Goal: Use online tool/utility: Utilize a website feature to perform a specific function

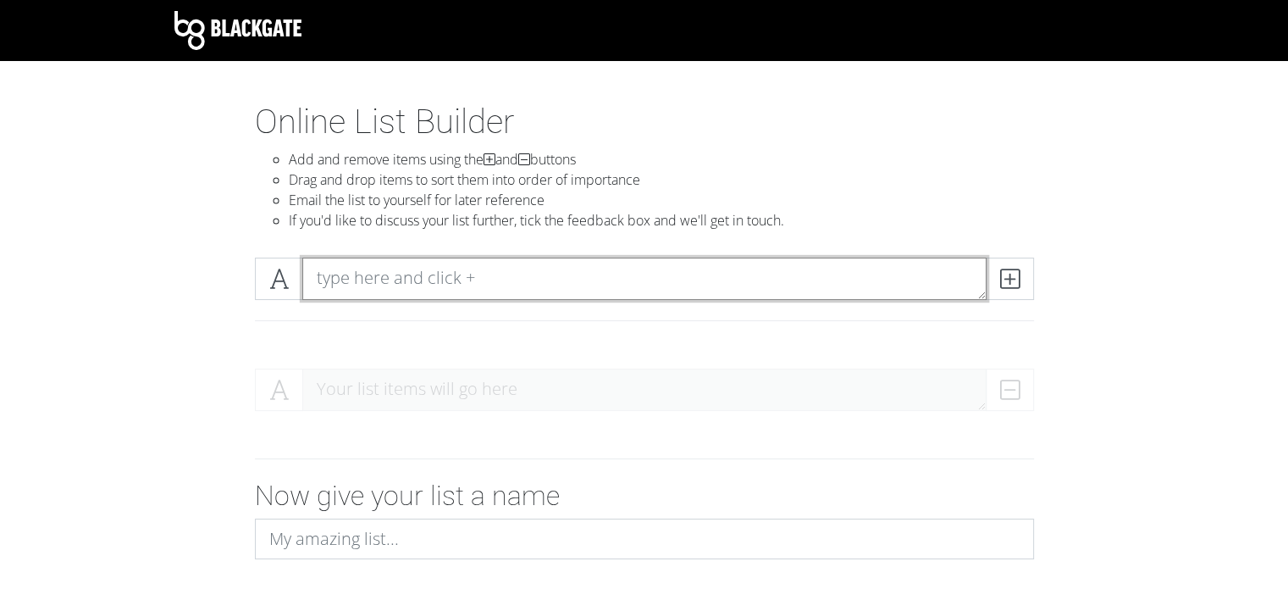
drag, startPoint x: 468, startPoint y: 277, endPoint x: 459, endPoint y: 274, distance: 9.1
click at [468, 277] on textarea at bounding box center [644, 279] width 684 height 42
type textarea "Get Groomsman Gifts"
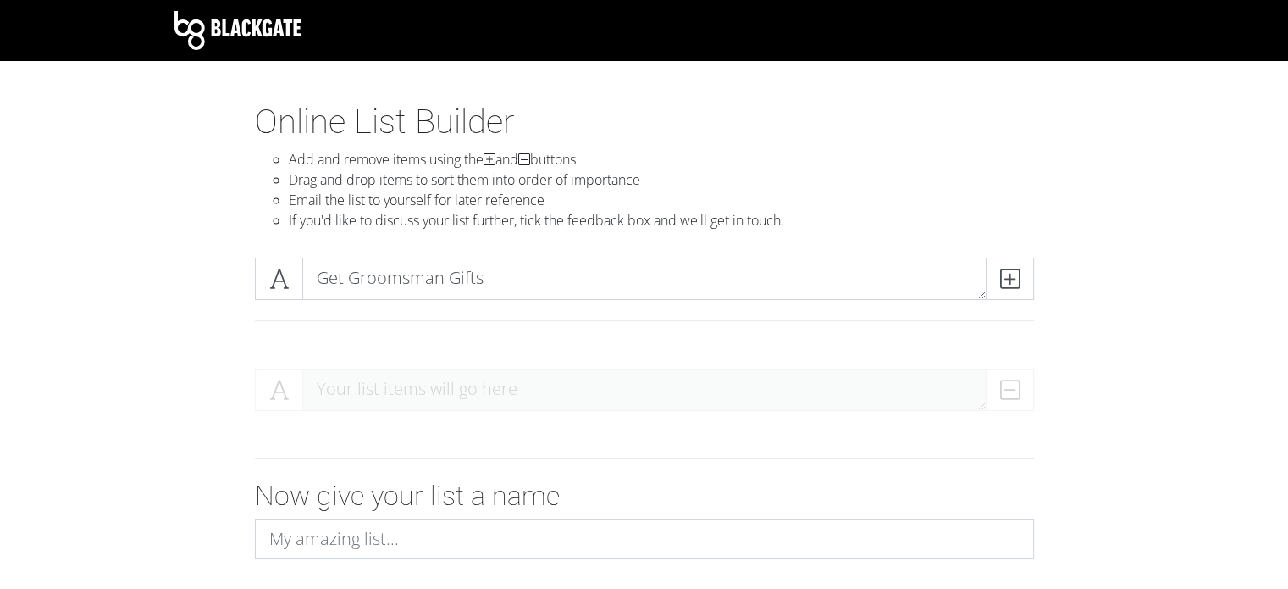
click at [162, 199] on div "Online List Builder Add and remove items using the and buttons Drag and drop it…" at bounding box center [645, 173] width 966 height 142
click at [1021, 280] on span at bounding box center [1010, 279] width 48 height 42
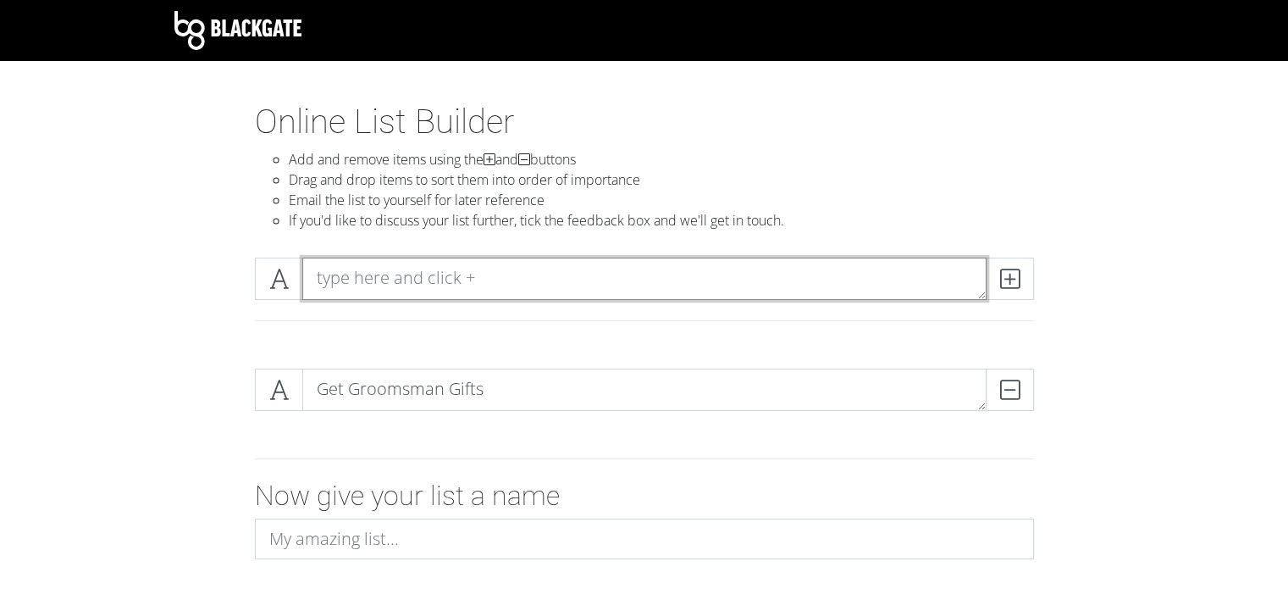
click at [928, 274] on textarea at bounding box center [644, 279] width 684 height 42
type textarea "M"
type textarea "Clean House"
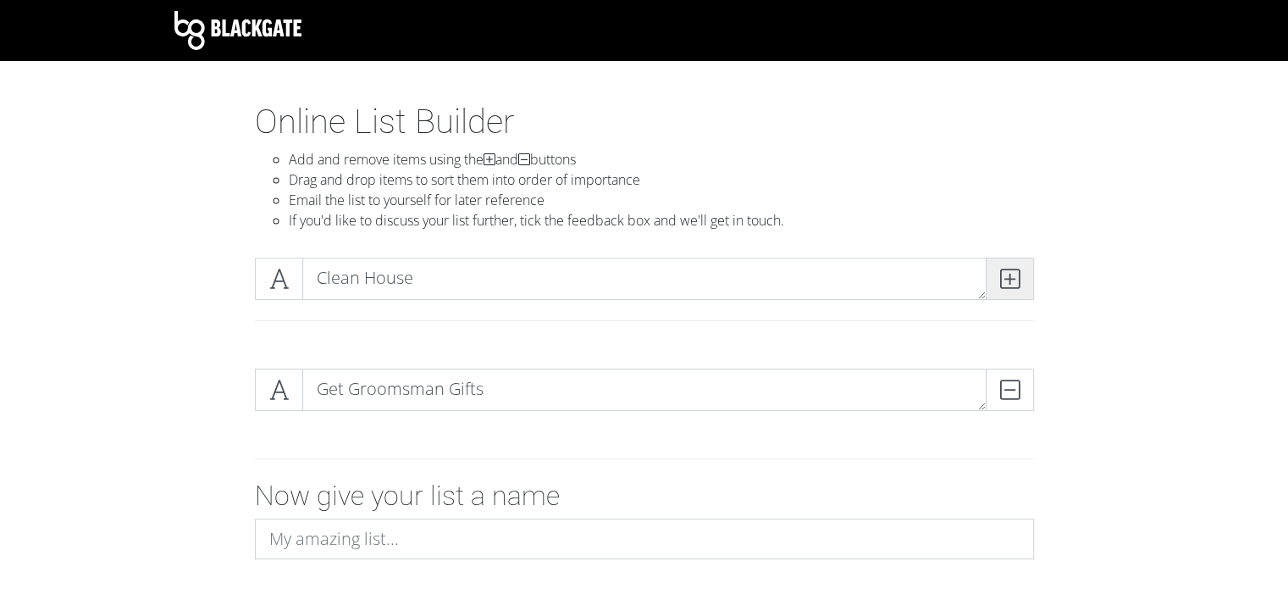
click at [1007, 283] on icon at bounding box center [1009, 278] width 19 height 17
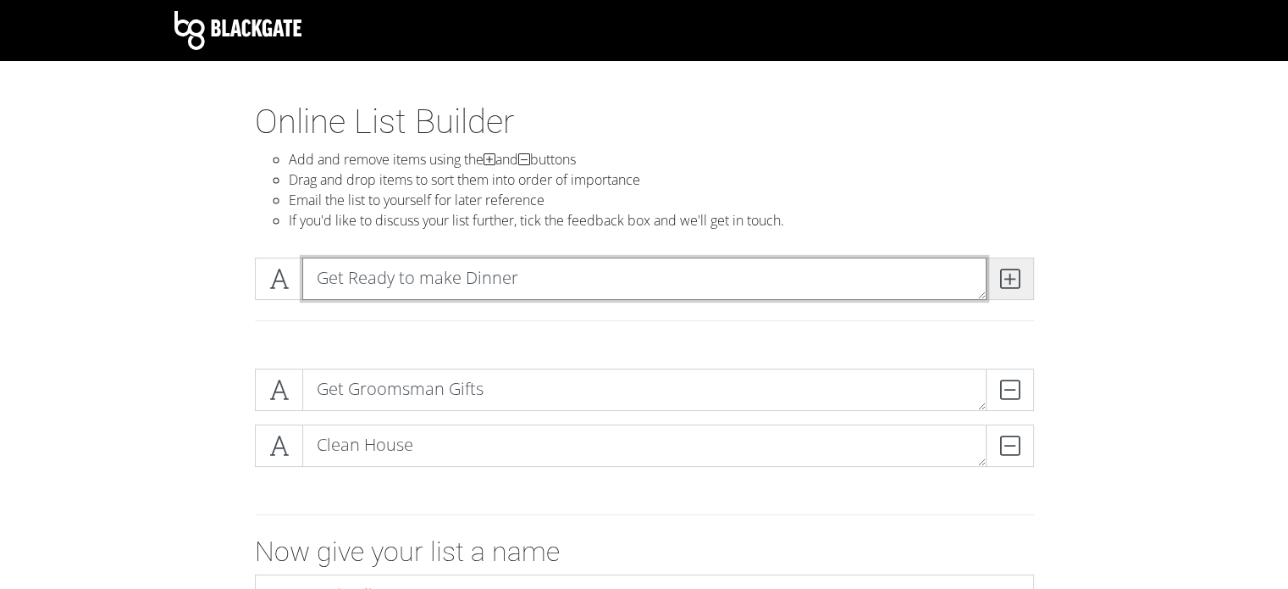
type textarea "Get Ready to make Dinner"
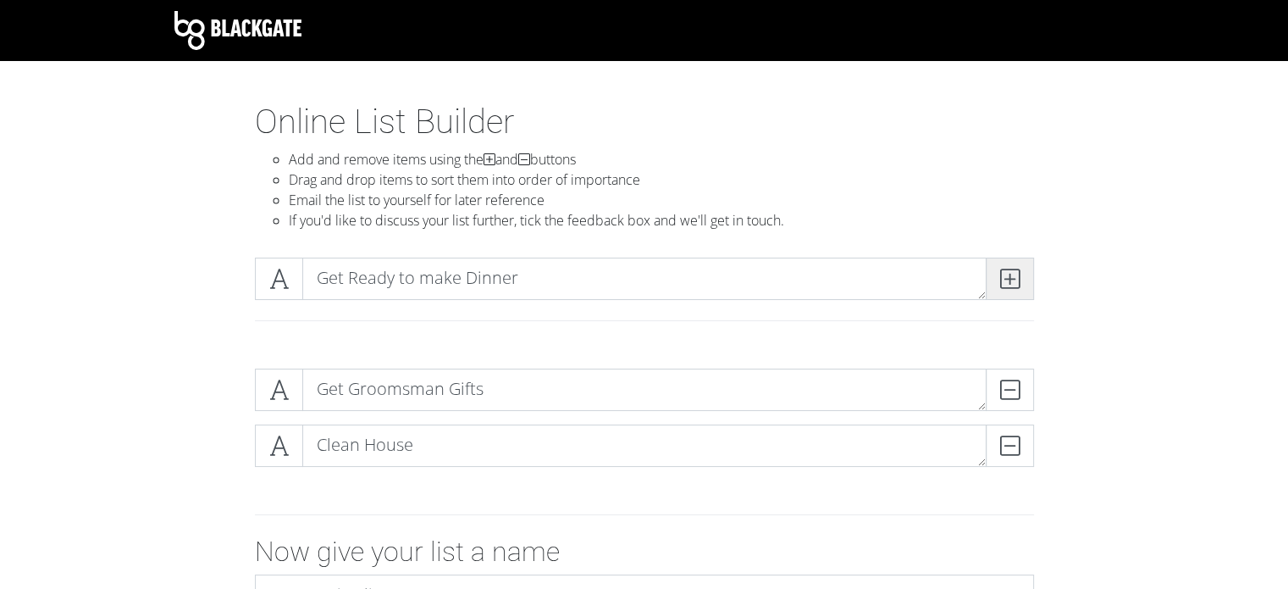
click at [1007, 283] on icon at bounding box center [1009, 278] width 19 height 17
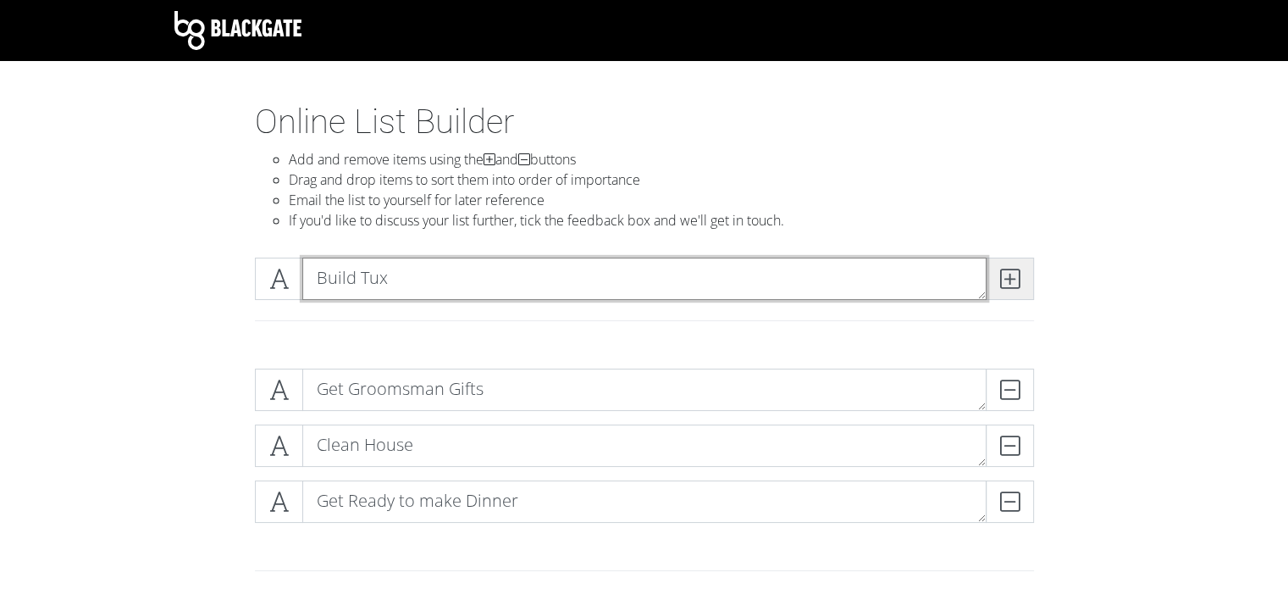
type textarea "Build Tux"
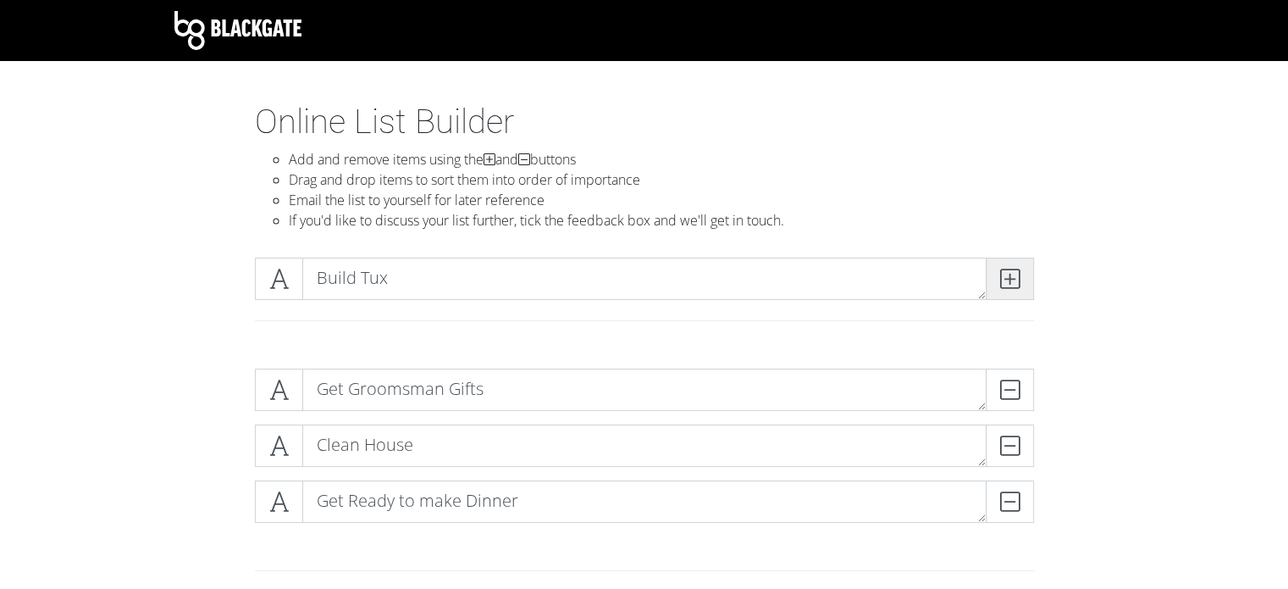
click at [1007, 283] on icon at bounding box center [1009, 278] width 19 height 17
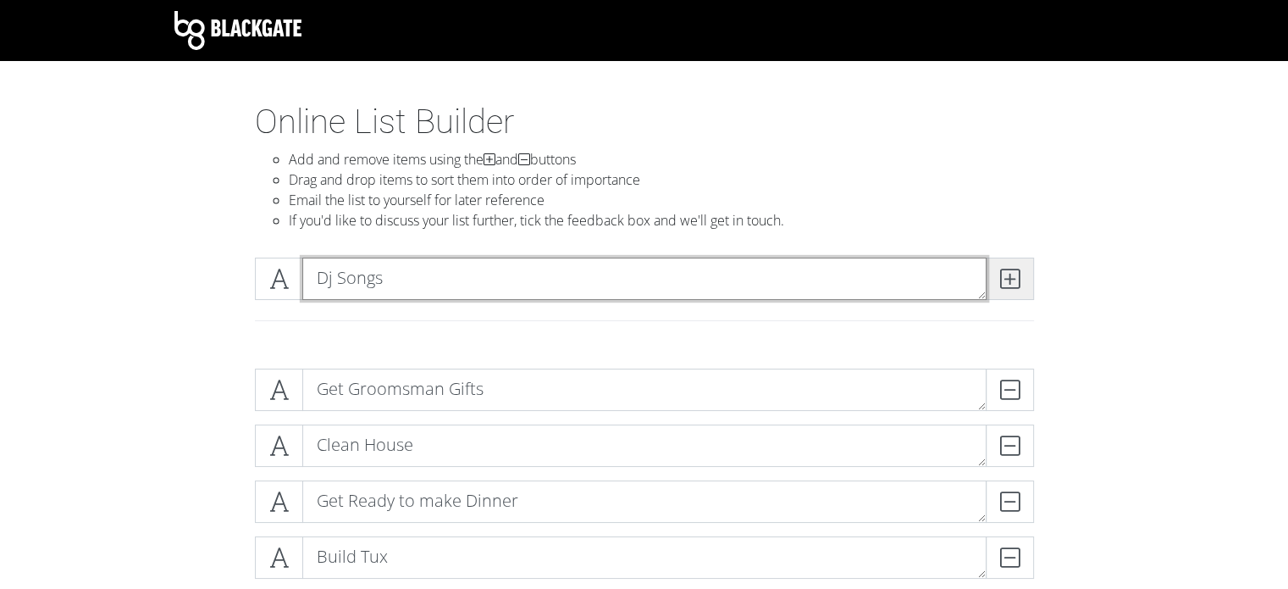
type textarea "Dj Songs"
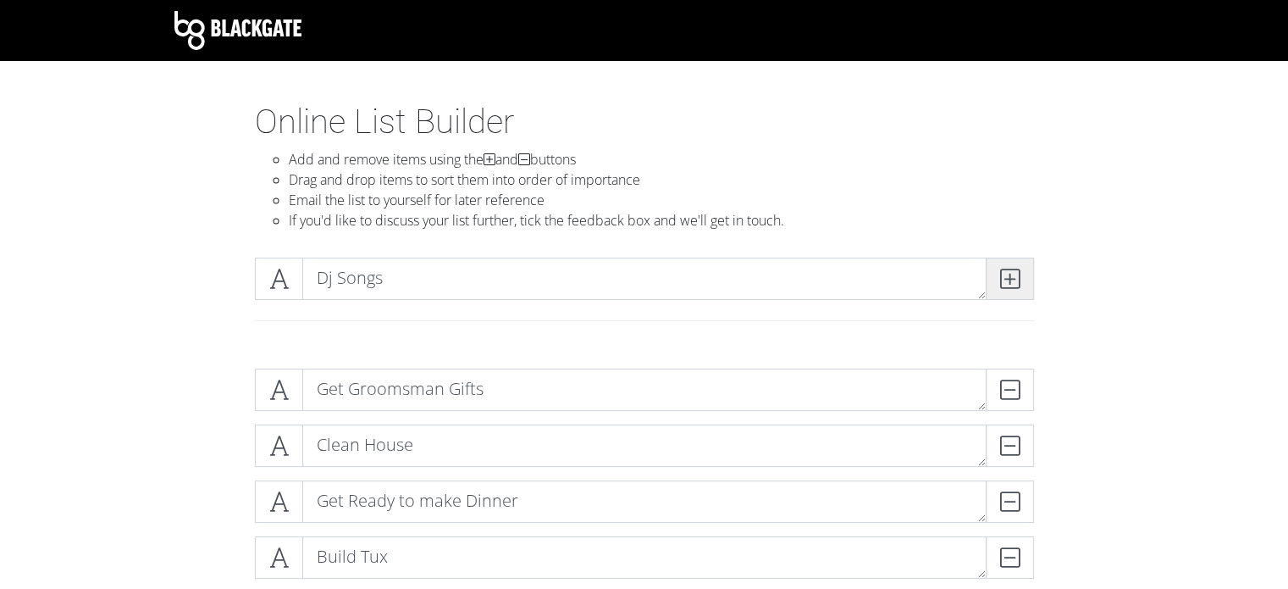
click at [1007, 283] on icon at bounding box center [1009, 278] width 19 height 17
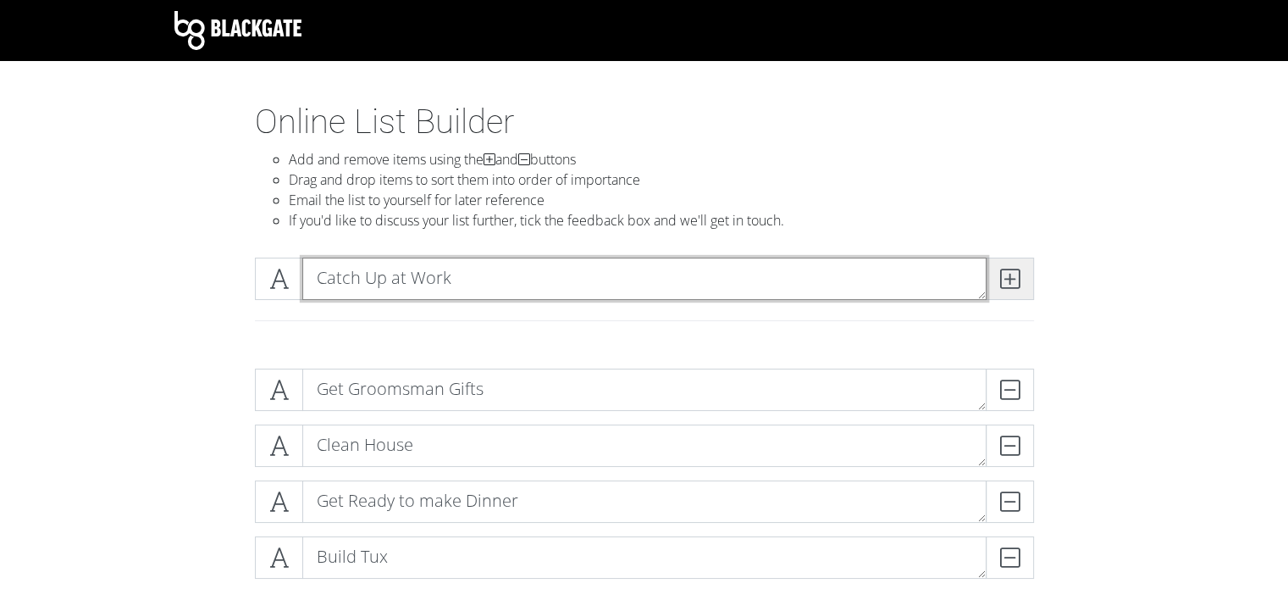
type textarea "Catch Up at Work"
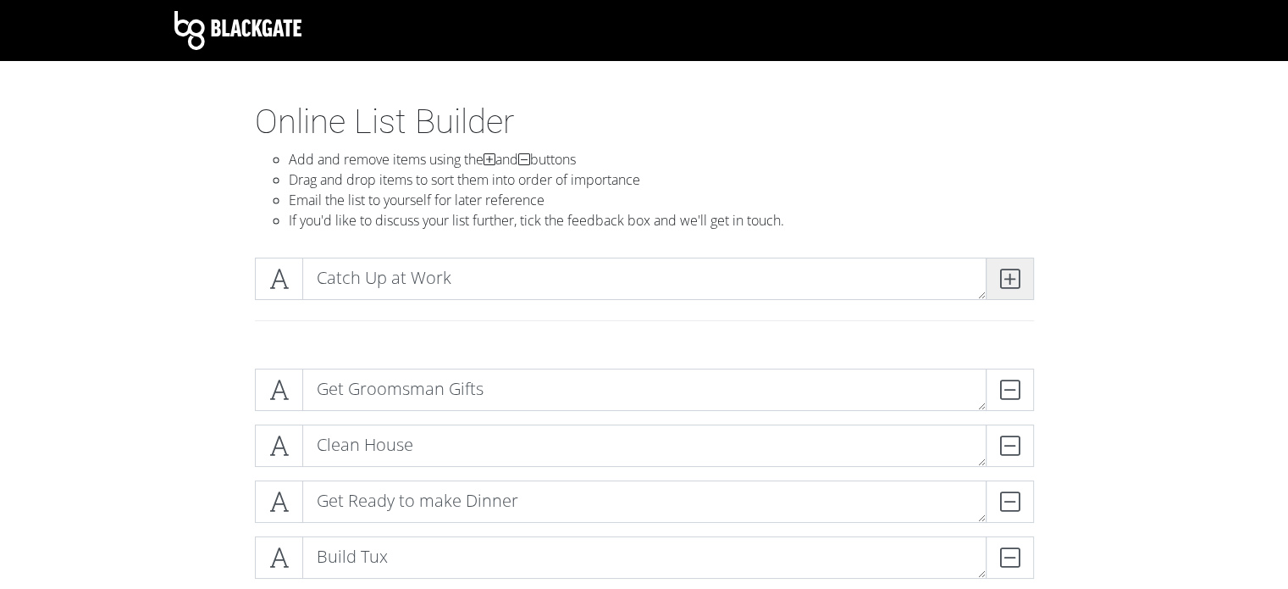
click at [1007, 283] on icon at bounding box center [1009, 278] width 19 height 17
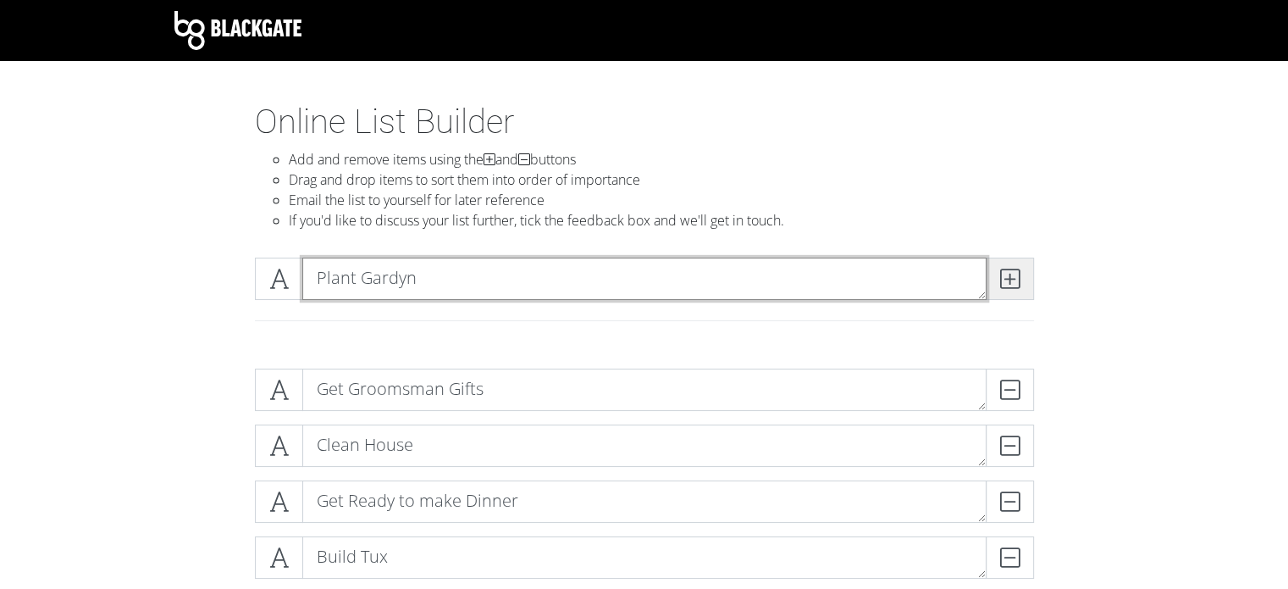
type textarea "Plant Gardyn"
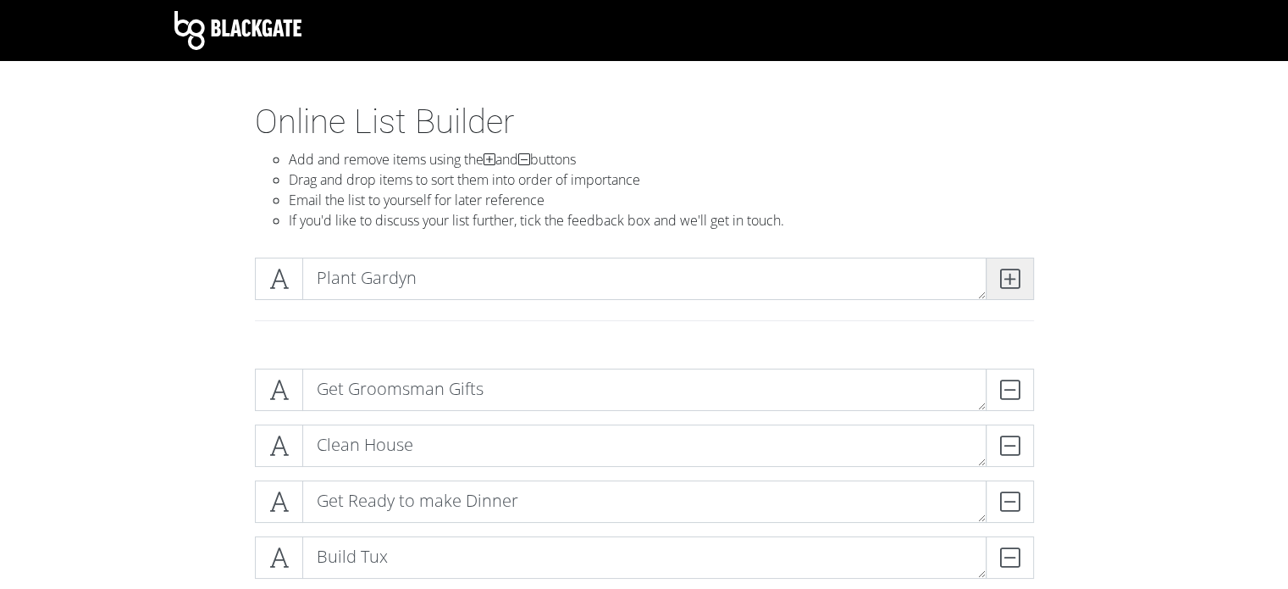
click at [1007, 283] on icon at bounding box center [1009, 278] width 19 height 17
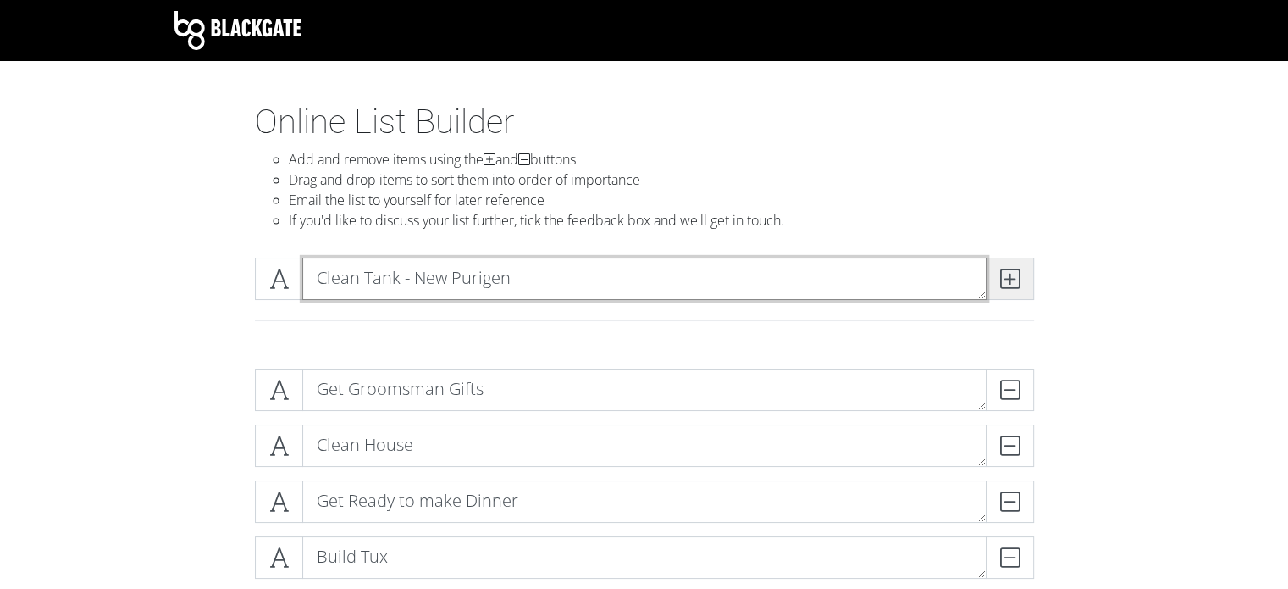
type textarea "Clean Tank - New Purigen"
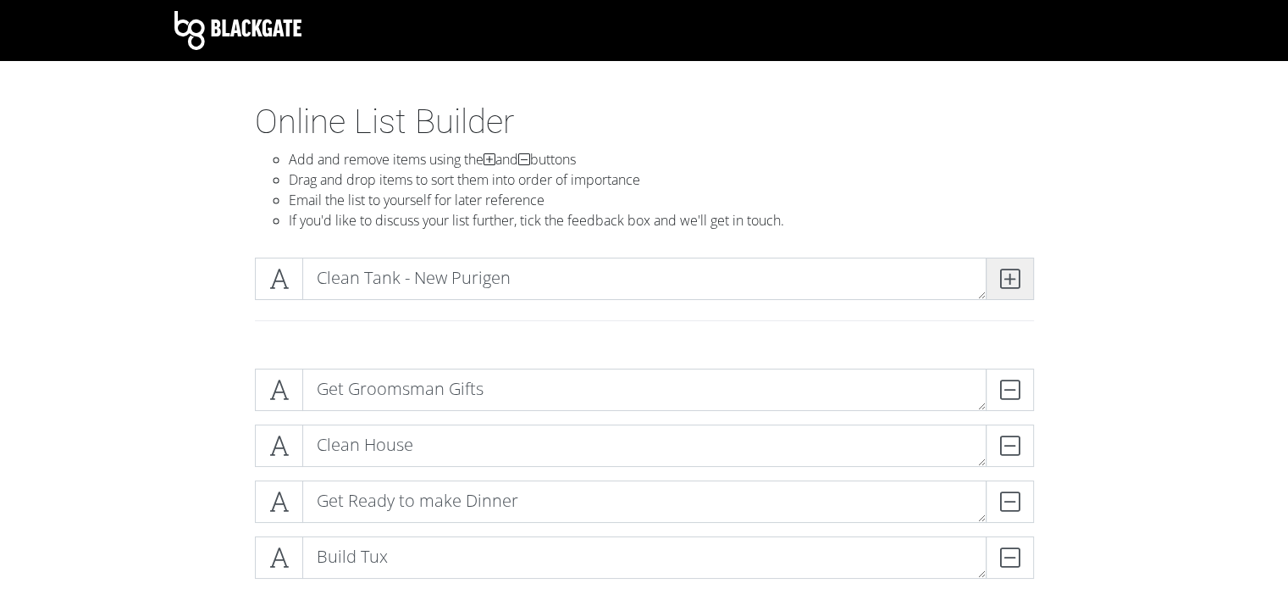
click at [1007, 283] on icon at bounding box center [1009, 278] width 19 height 17
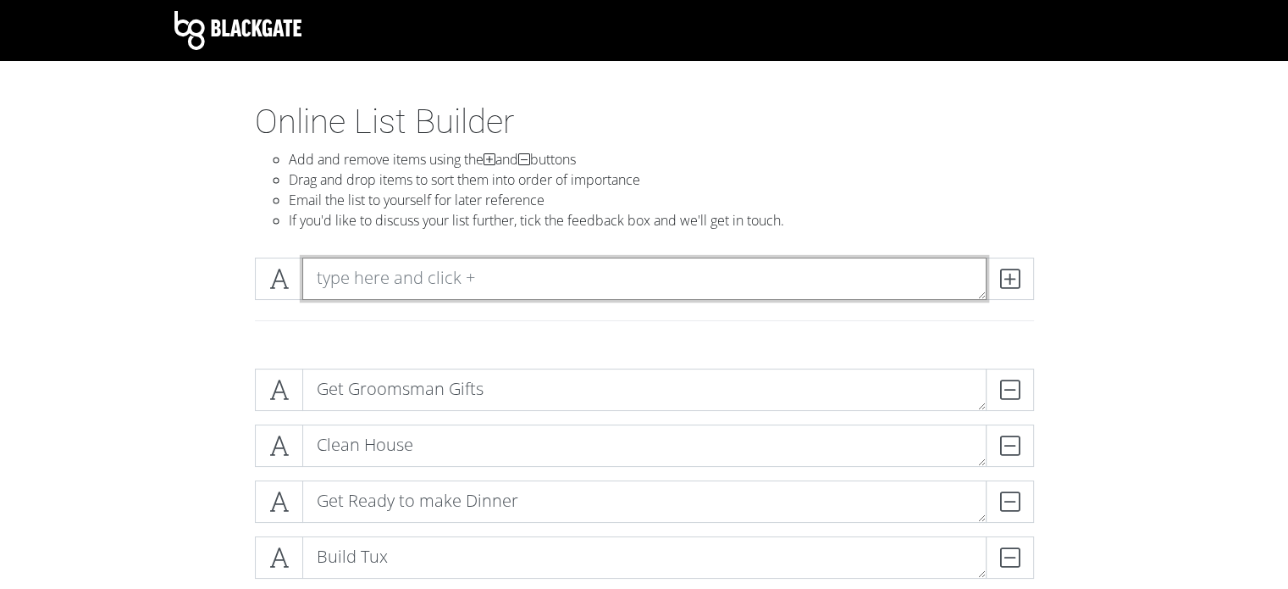
click at [819, 280] on textarea at bounding box center [644, 279] width 684 height 42
type textarea "Journal"
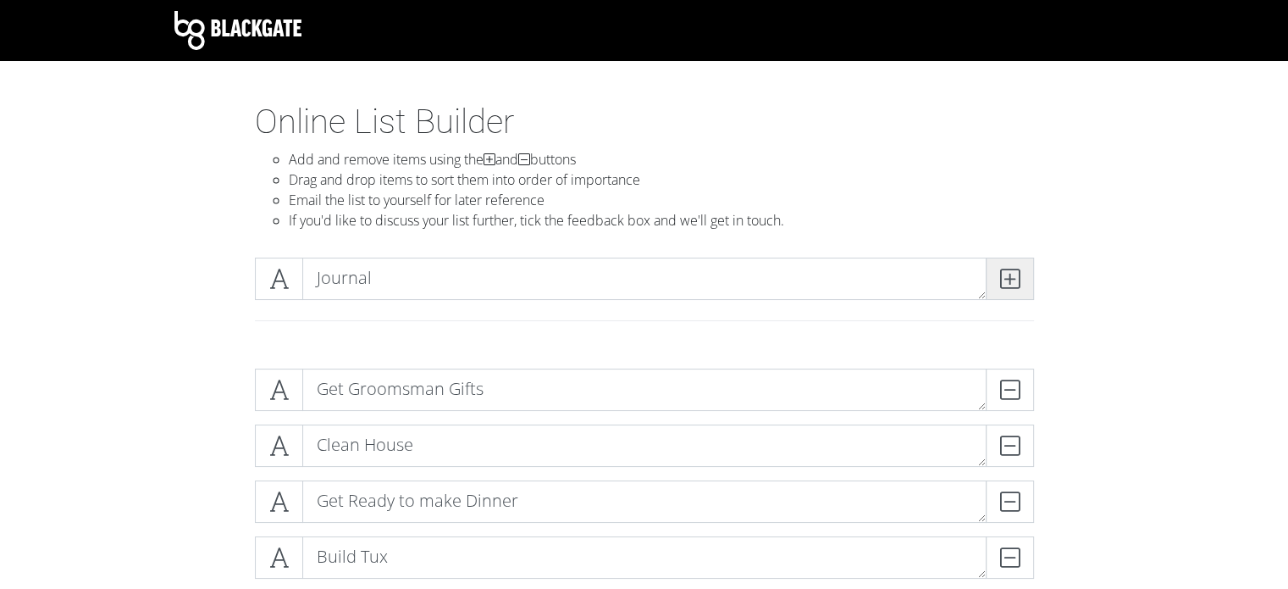
click at [1013, 280] on icon at bounding box center [1009, 278] width 19 height 17
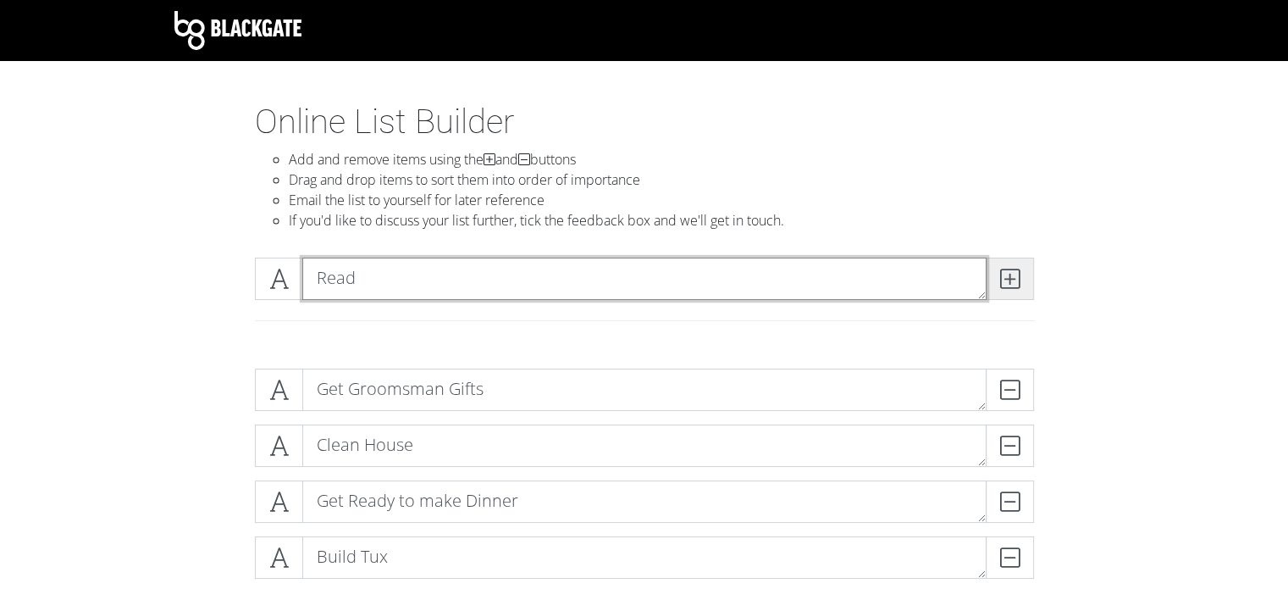
type textarea "Read"
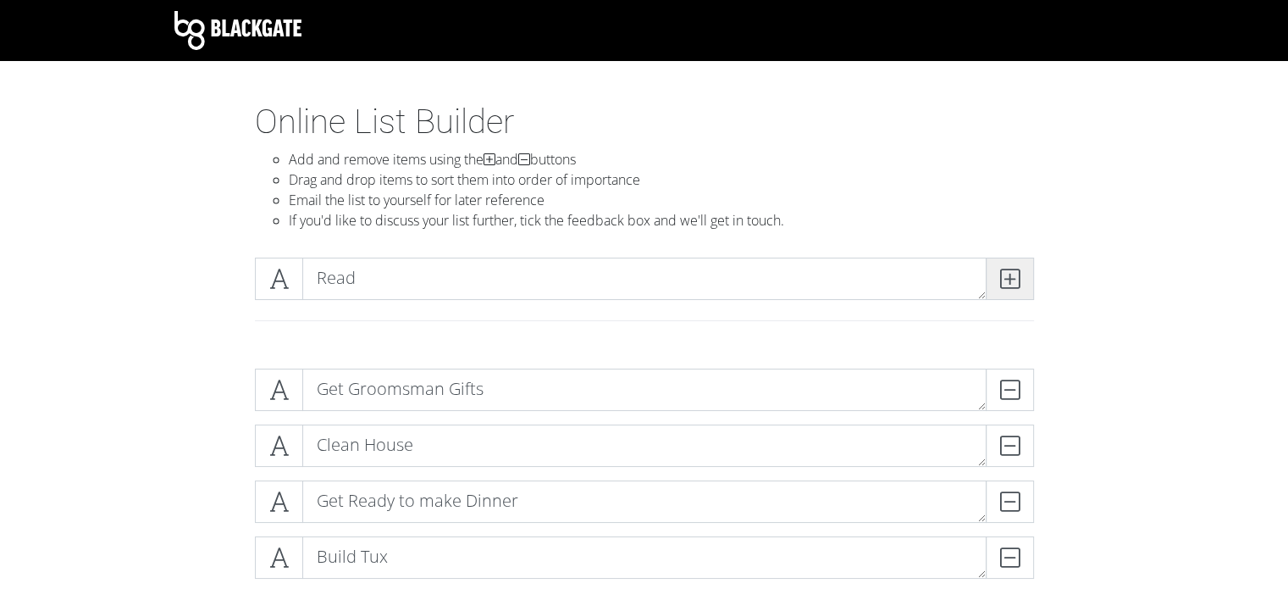
click at [1013, 280] on icon at bounding box center [1009, 278] width 19 height 17
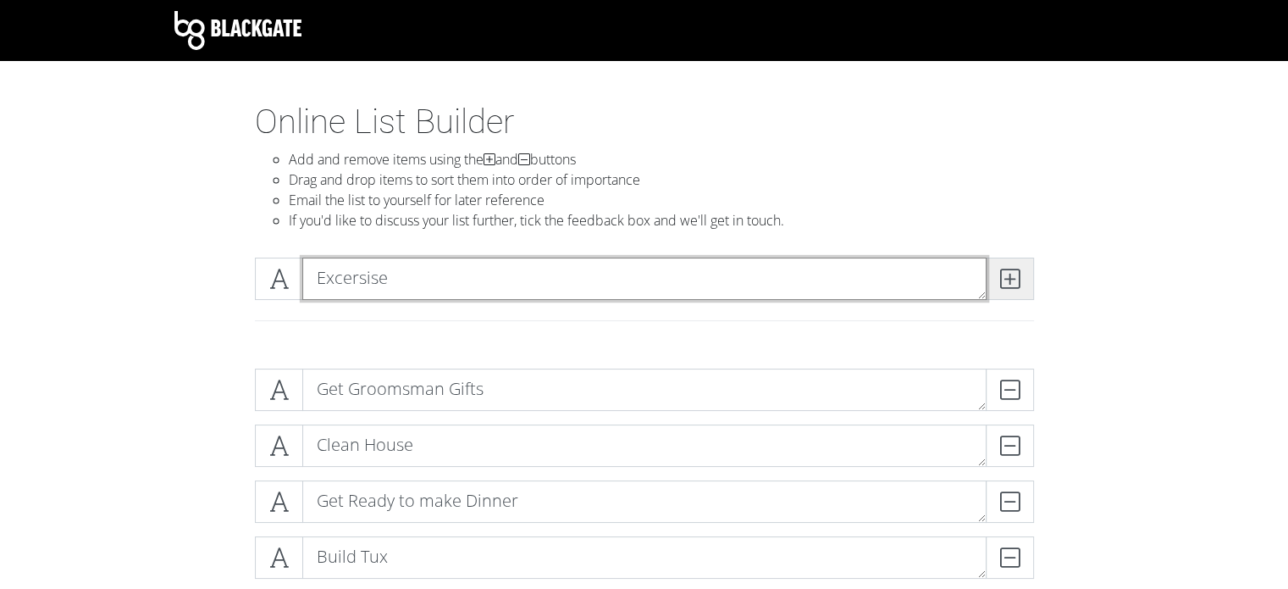
type textarea "Excersise"
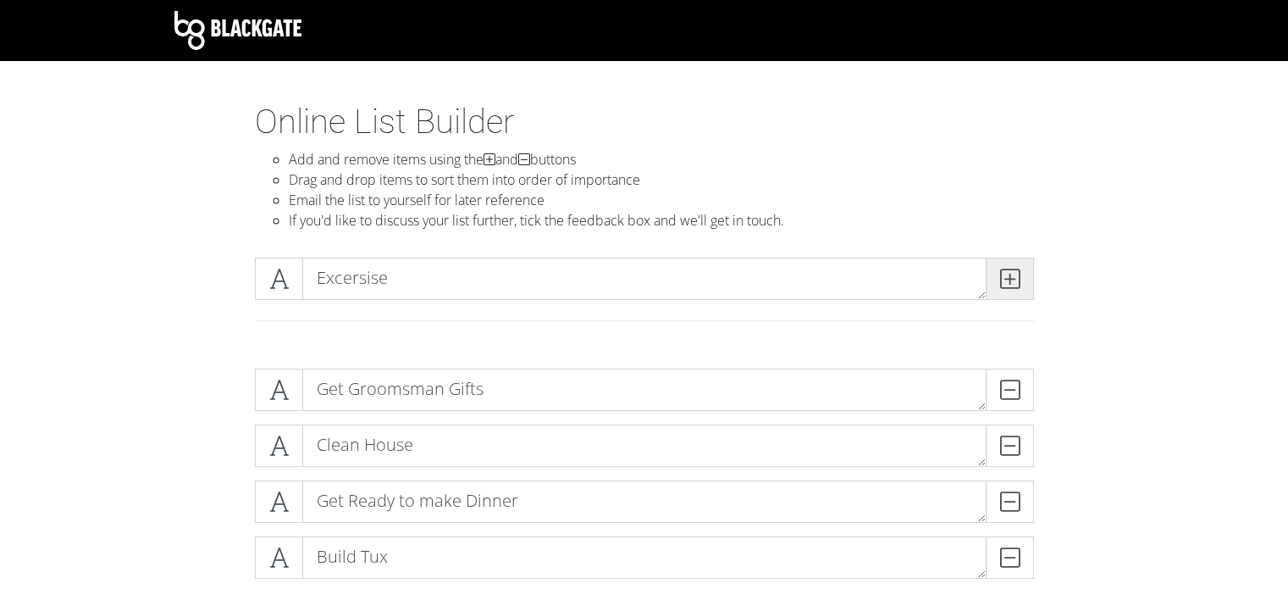
click at [1013, 280] on icon at bounding box center [1009, 278] width 19 height 17
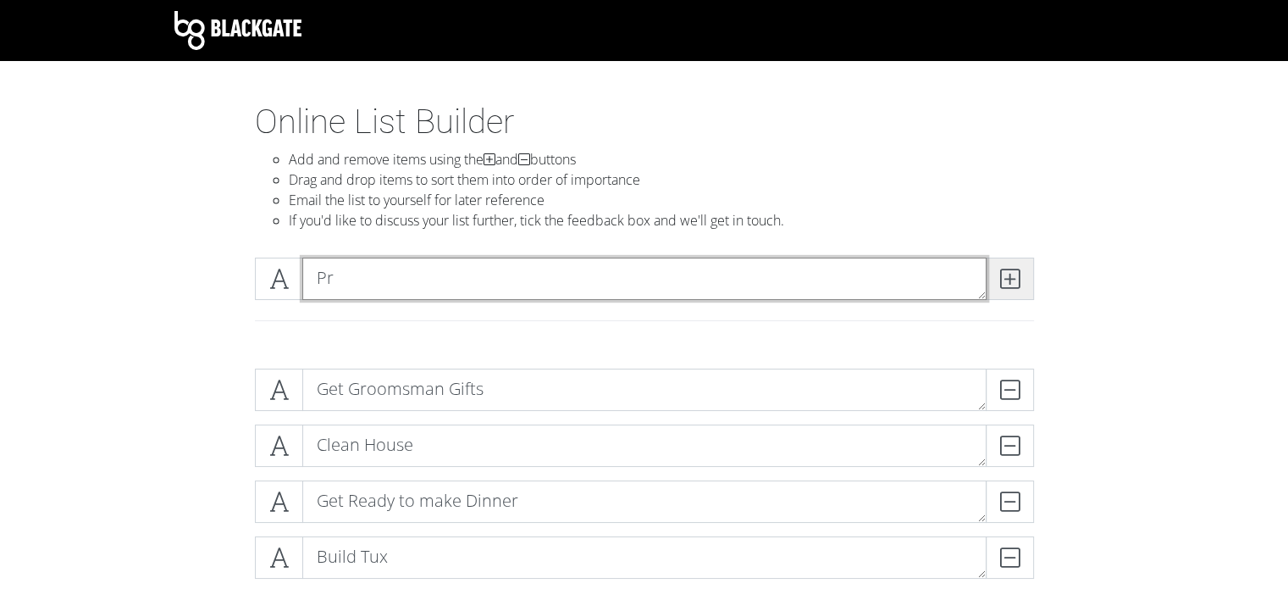
type textarea "P"
type textarea "Buy: Protein Shakes, Suds, Hair Grass"
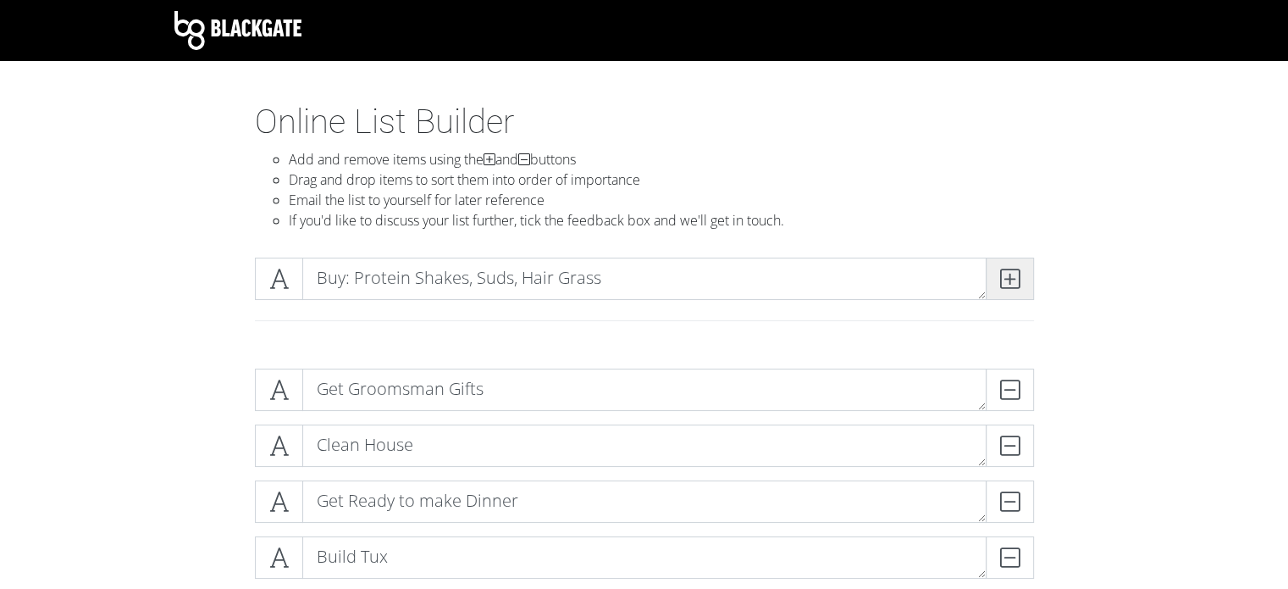
click at [1013, 280] on icon at bounding box center [1009, 278] width 19 height 17
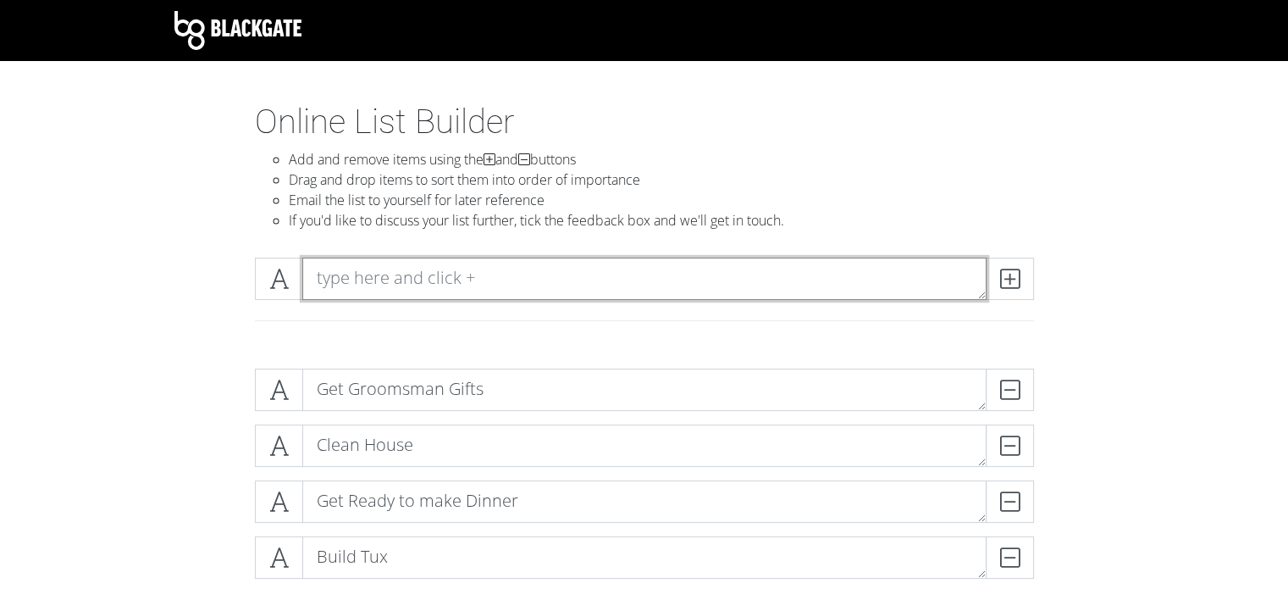
click at [462, 270] on textarea at bounding box center [644, 279] width 684 height 42
type textarea "Clean Up Email"
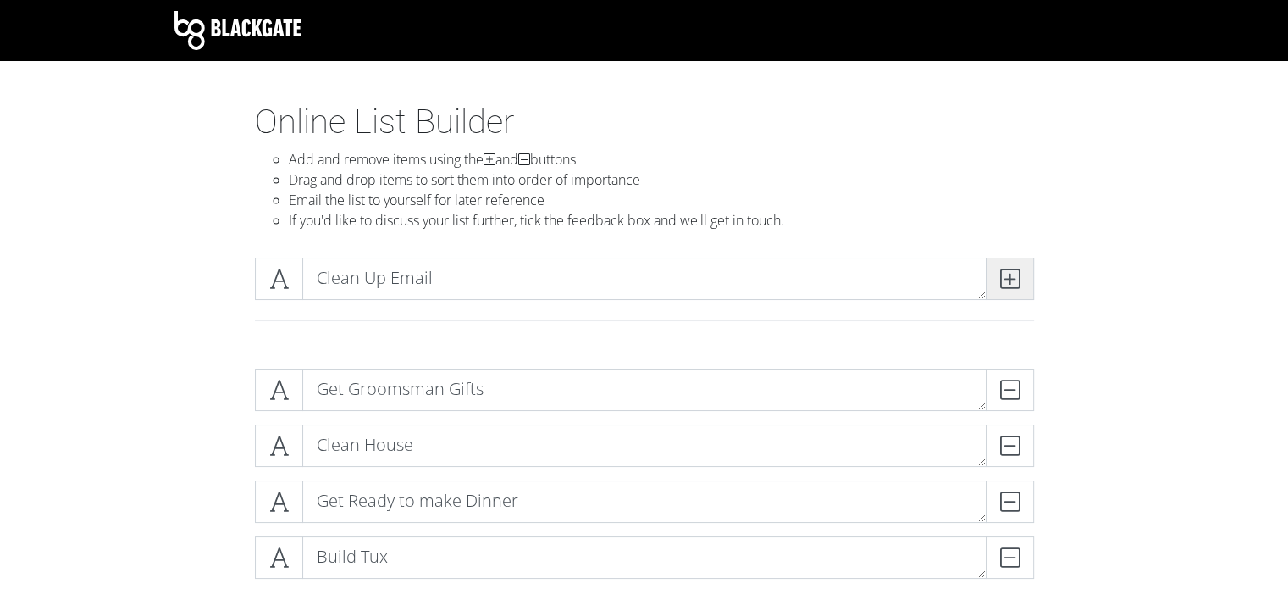
click at [1014, 274] on icon at bounding box center [1009, 278] width 19 height 17
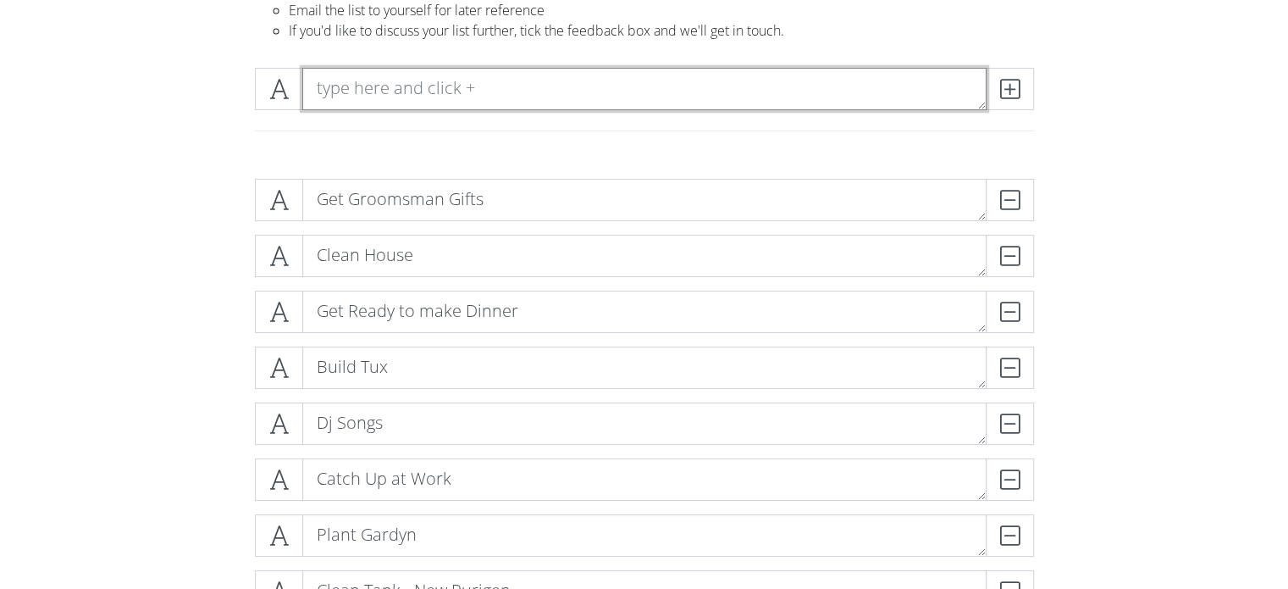
scroll to position [195, 0]
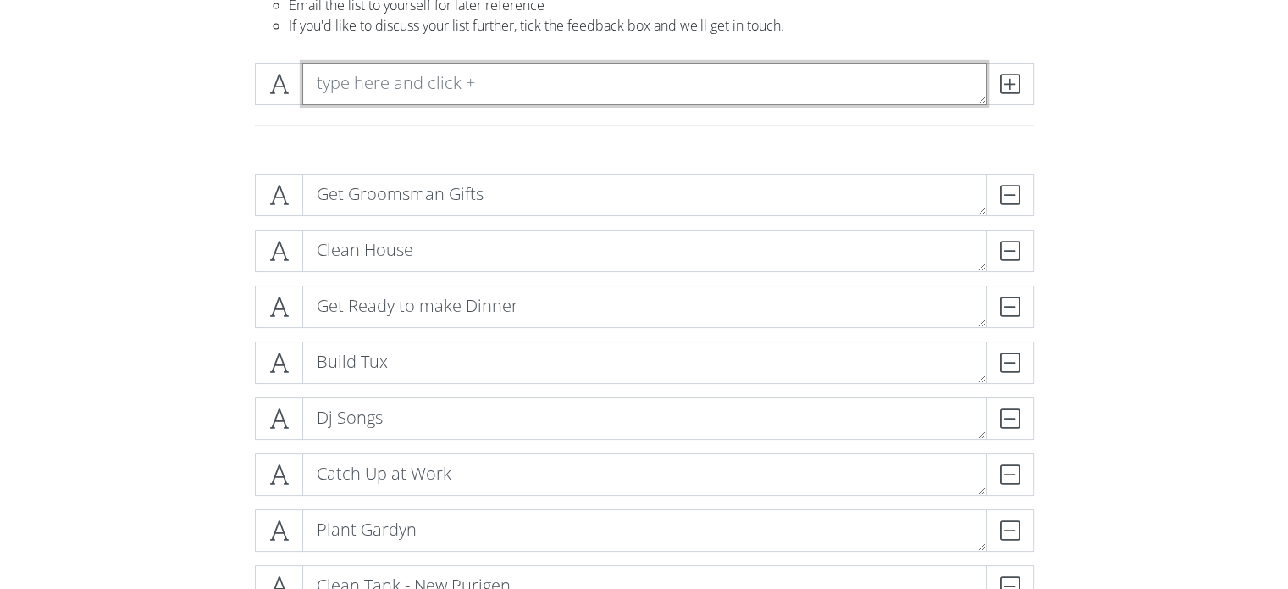
click at [378, 82] on textarea at bounding box center [644, 84] width 684 height 42
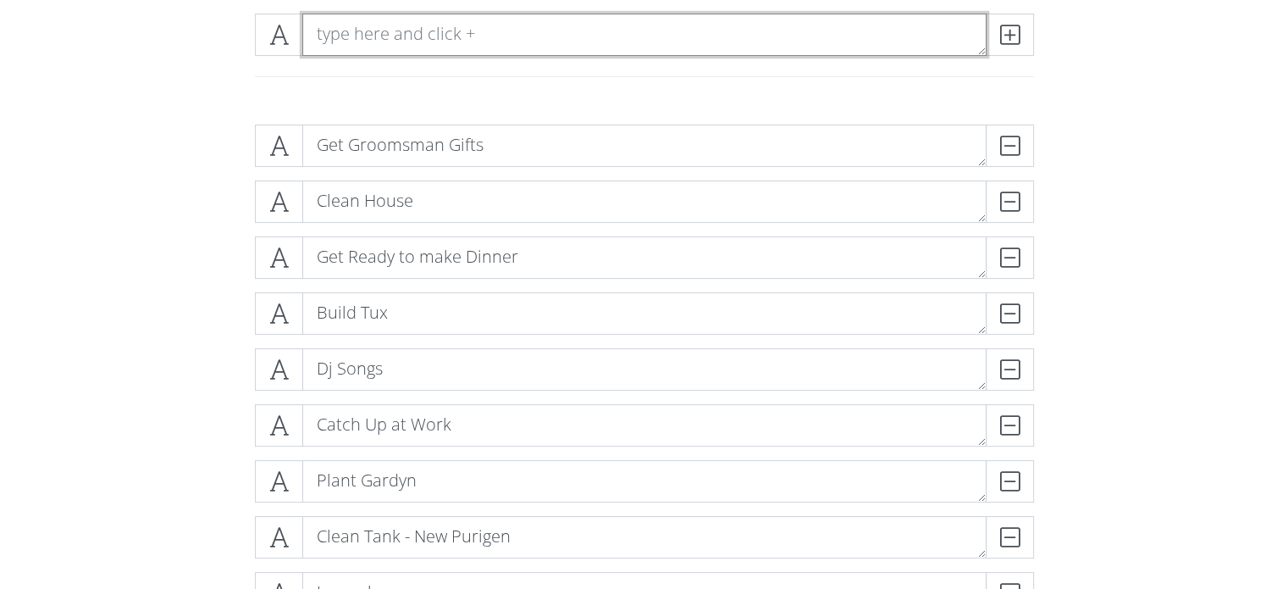
scroll to position [234, 0]
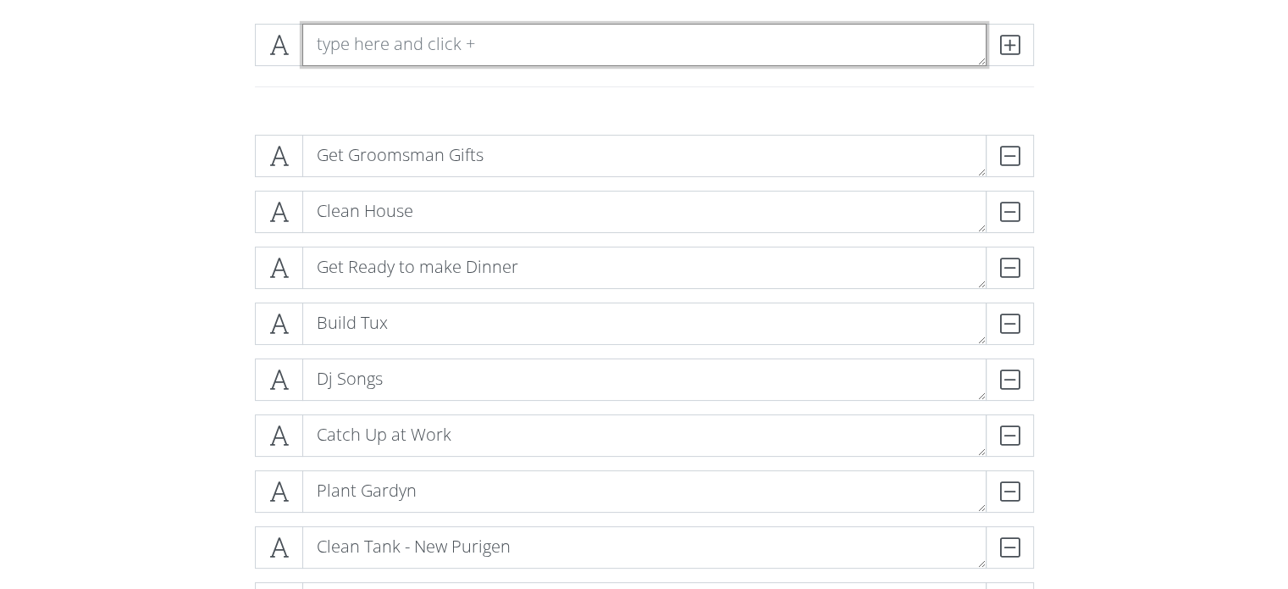
click at [360, 44] on textarea at bounding box center [644, 45] width 684 height 42
type textarea "Research Gym Equipment"
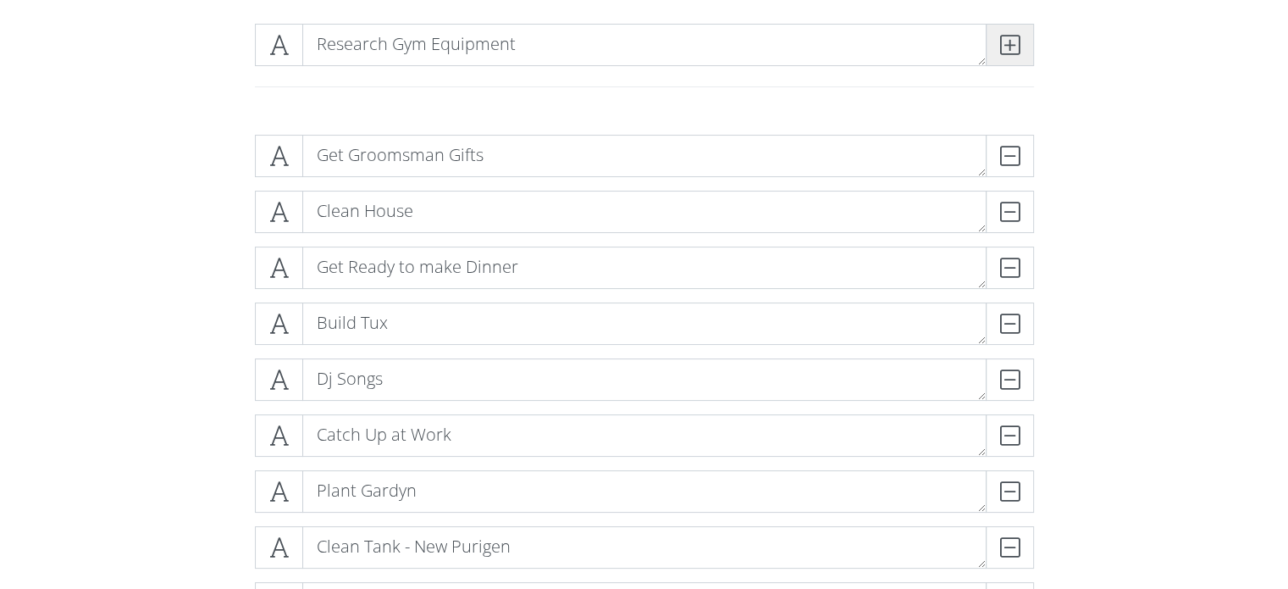
click at [1025, 53] on span at bounding box center [1010, 45] width 48 height 42
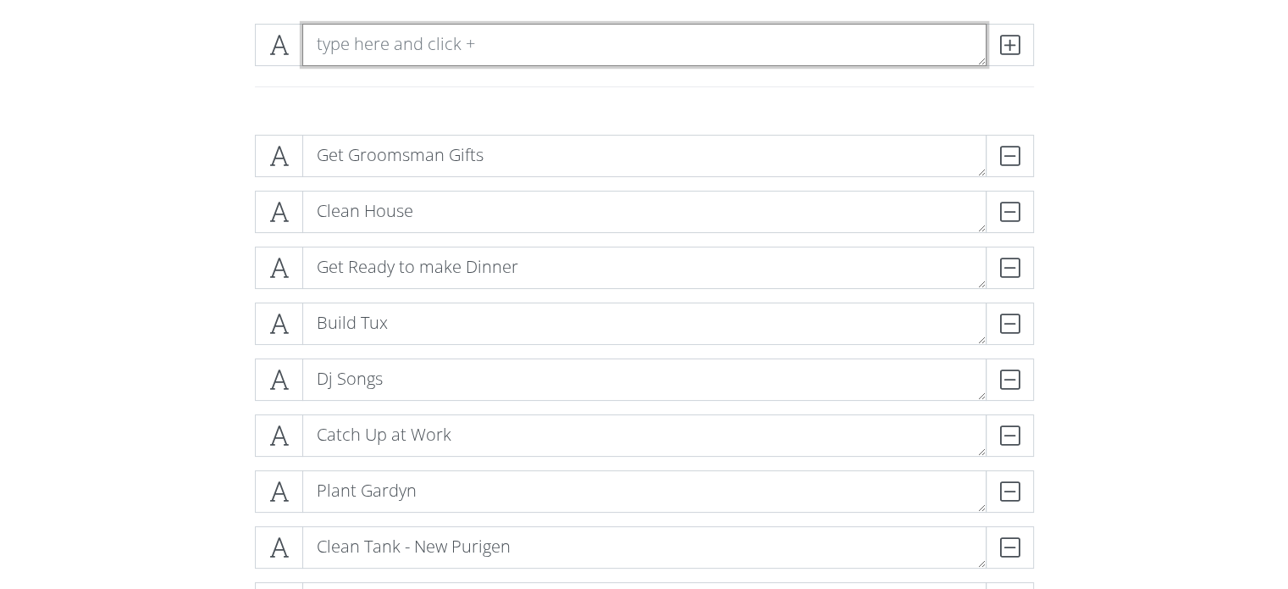
click at [908, 47] on textarea at bounding box center [644, 45] width 684 height 42
type textarea "Build Draft CheatSheets"
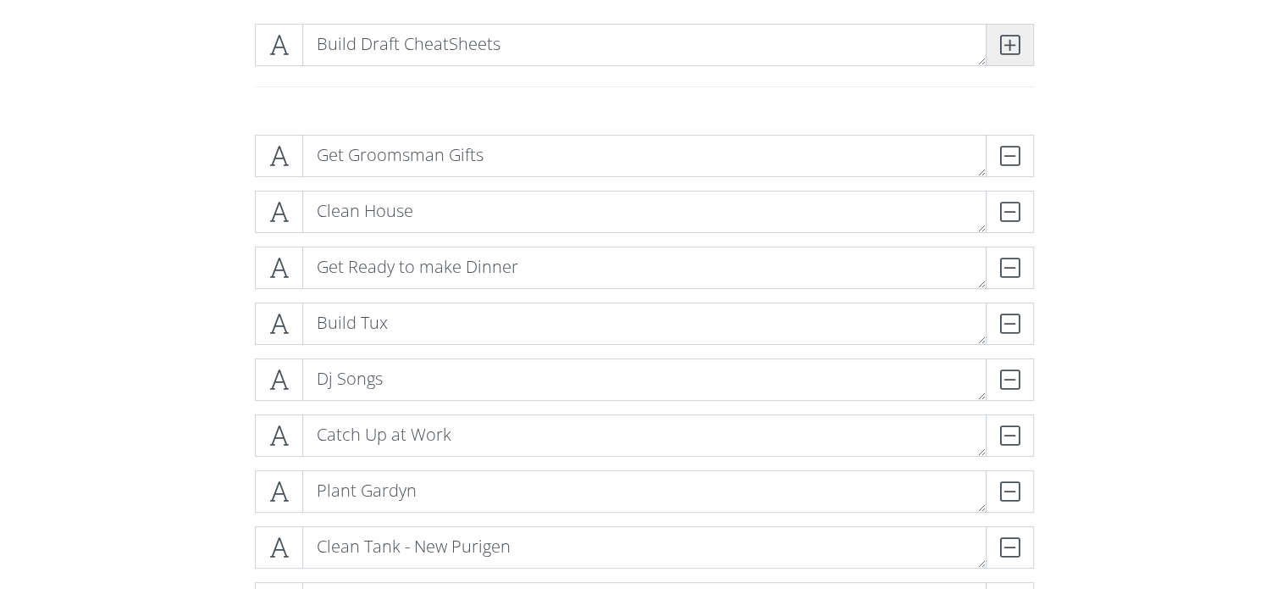
click at [1013, 38] on icon at bounding box center [1009, 44] width 19 height 17
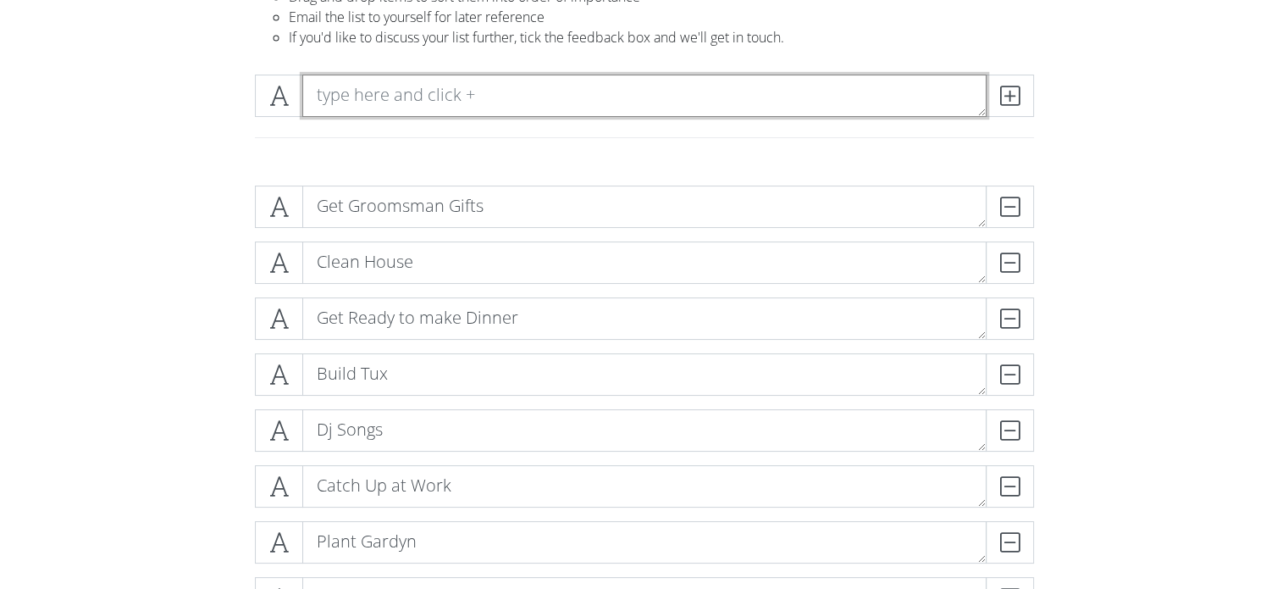
scroll to position [183, 0]
type textarea "Prep 2pm Call"
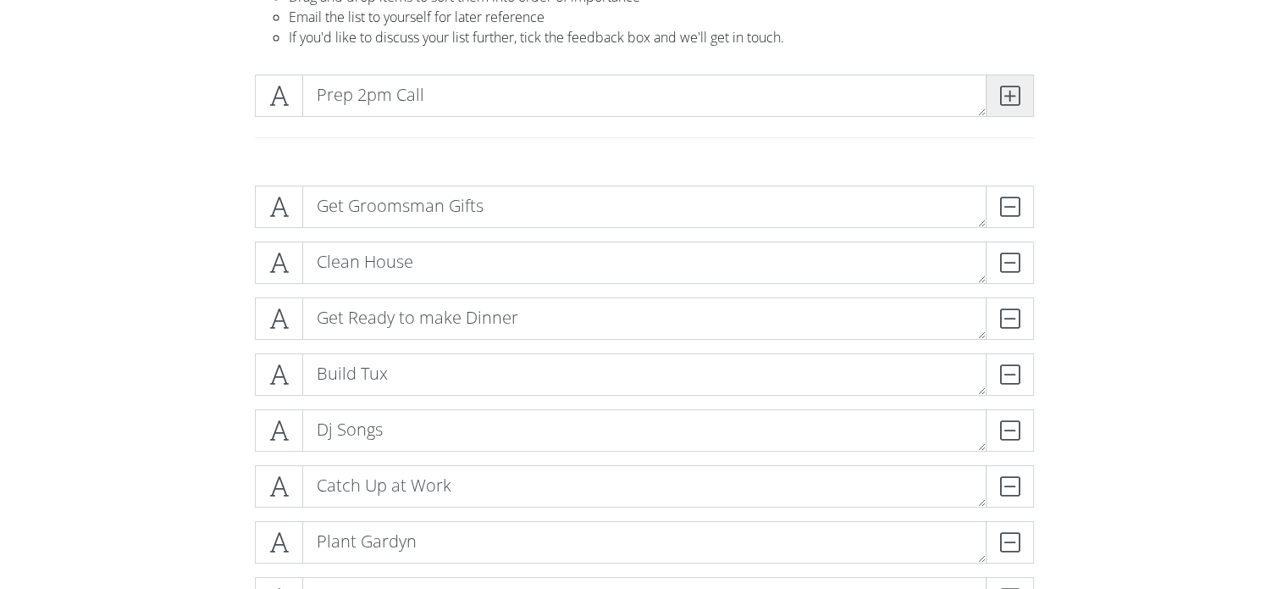
click at [1006, 101] on icon at bounding box center [1009, 95] width 19 height 17
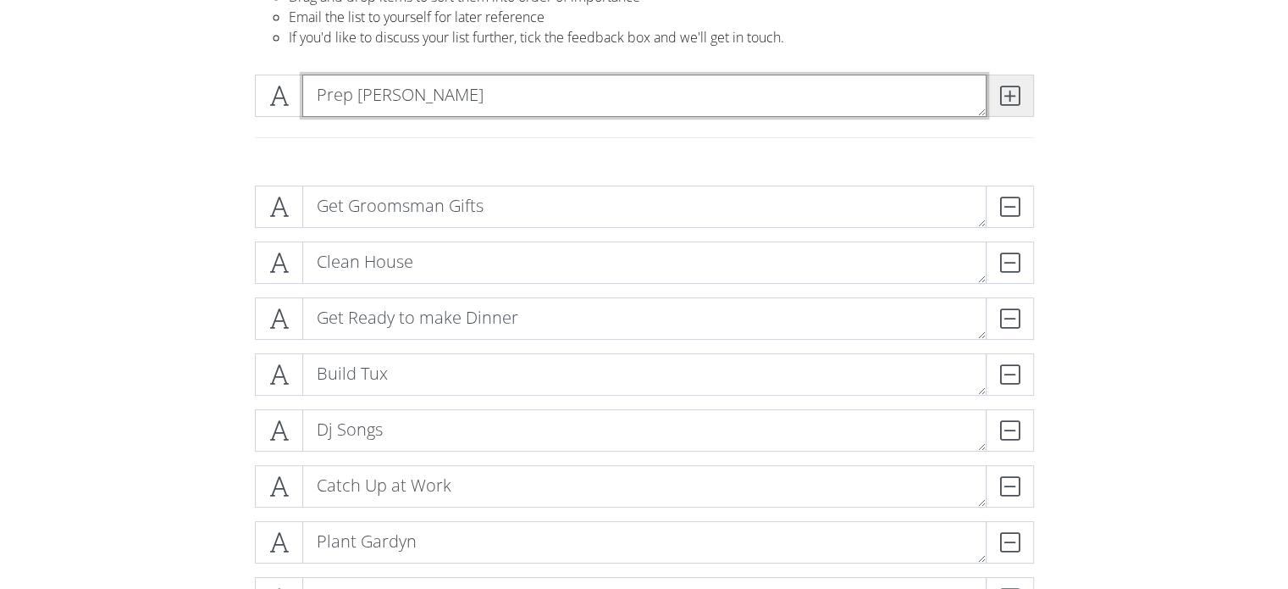
type textarea "Prep [PERSON_NAME]"
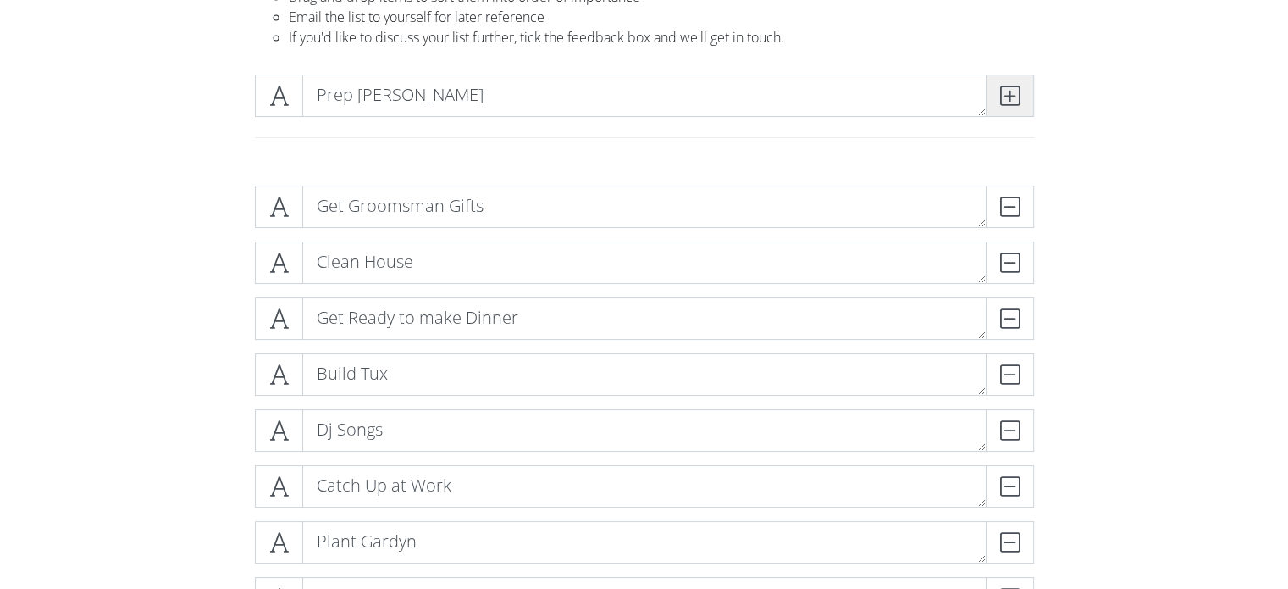
click at [1006, 101] on icon at bounding box center [1009, 95] width 19 height 17
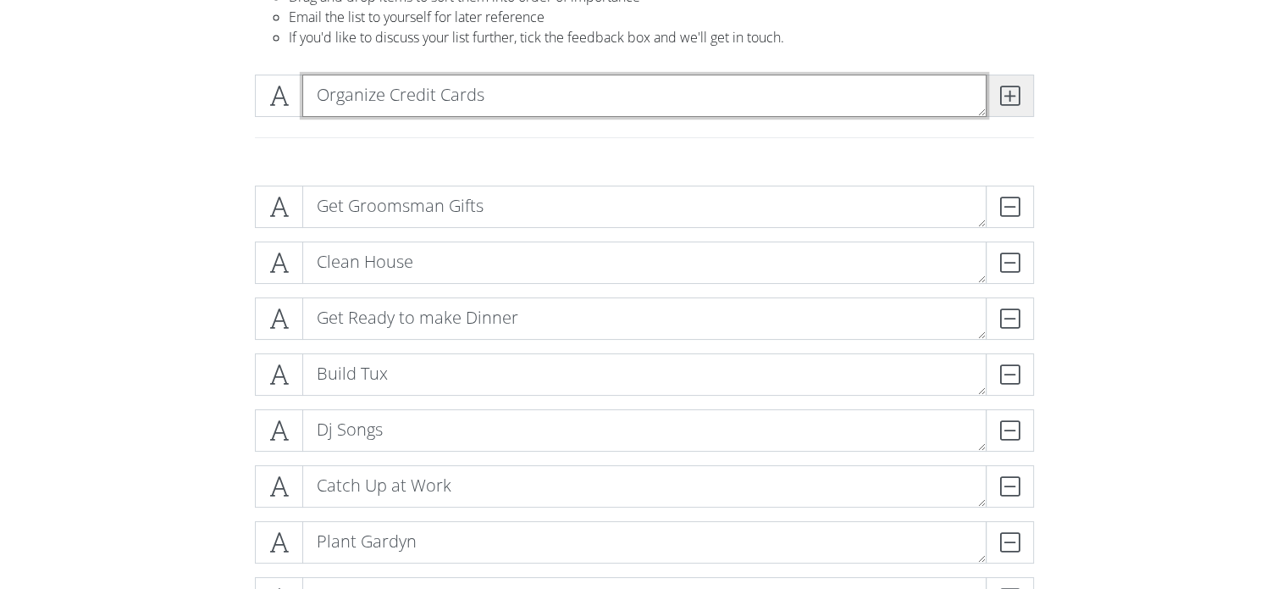
type textarea "Organize Credit Cards"
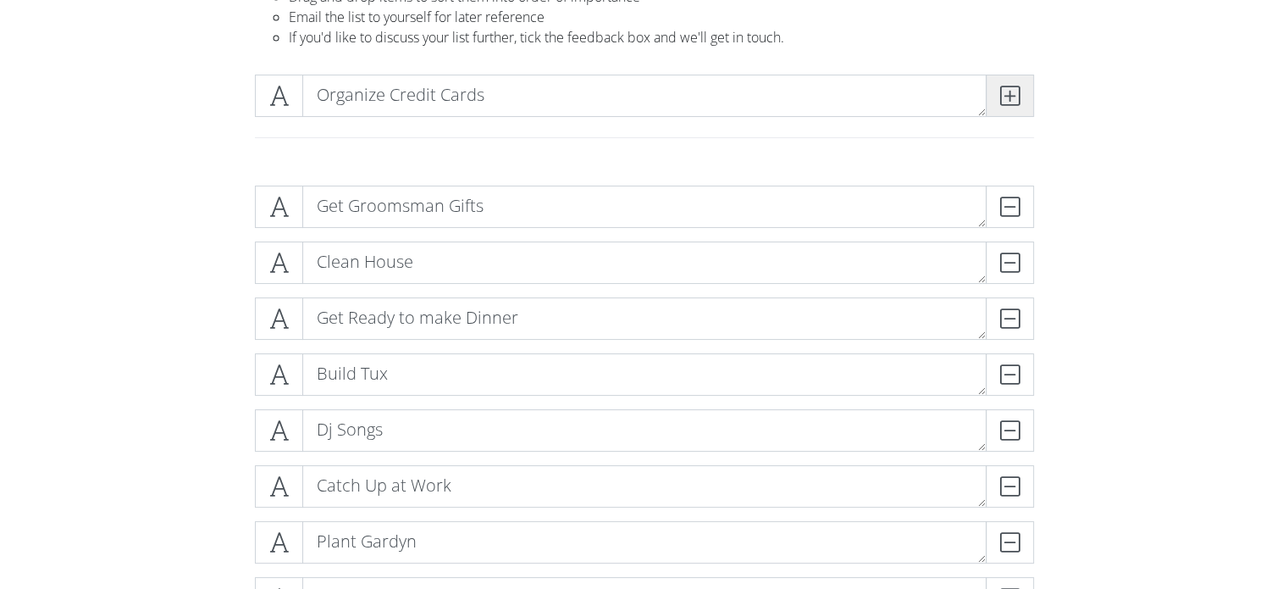
click at [1008, 114] on span at bounding box center [1010, 96] width 48 height 42
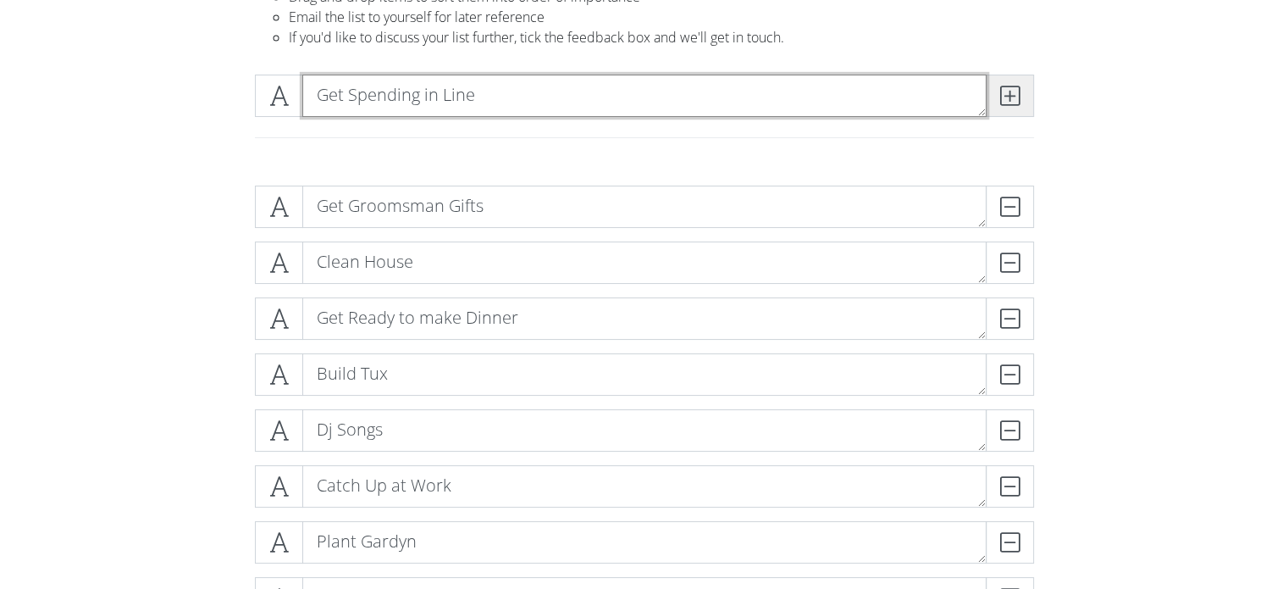
type textarea "Get Spending in Line"
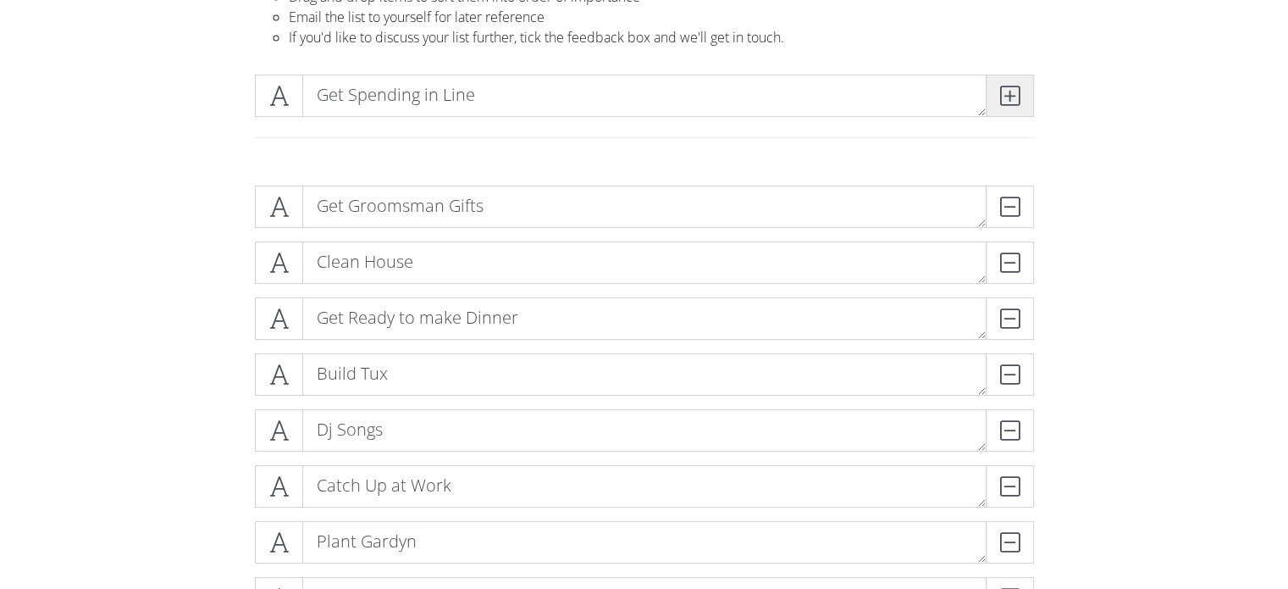
click at [1015, 90] on icon at bounding box center [1009, 95] width 19 height 17
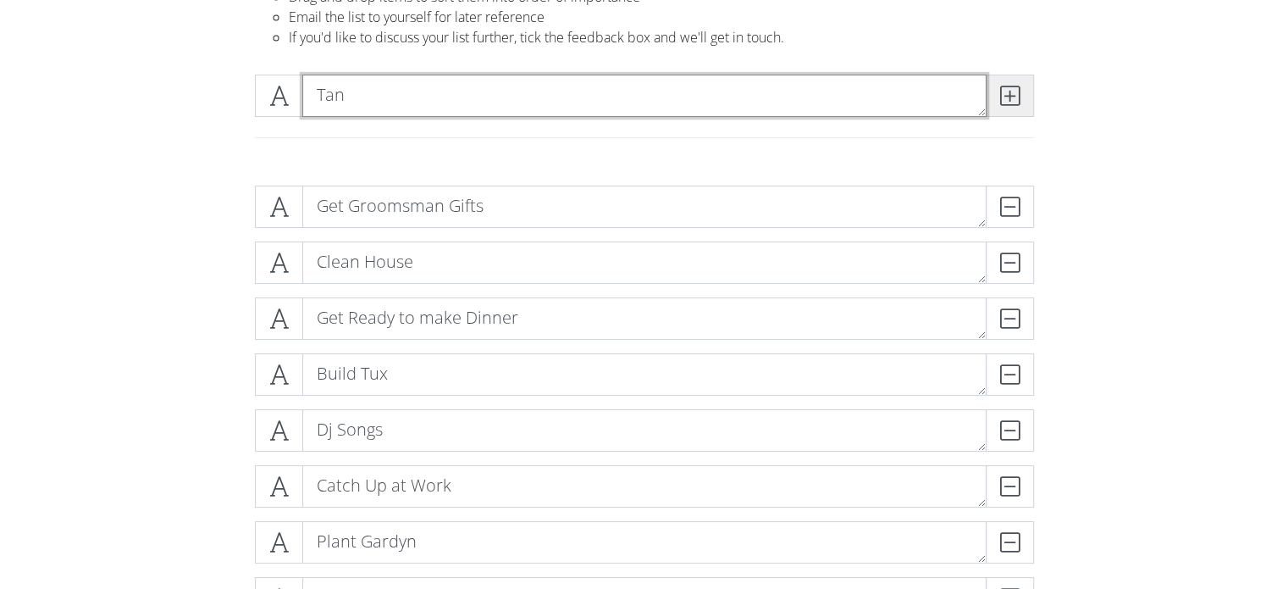
type textarea "Tan"
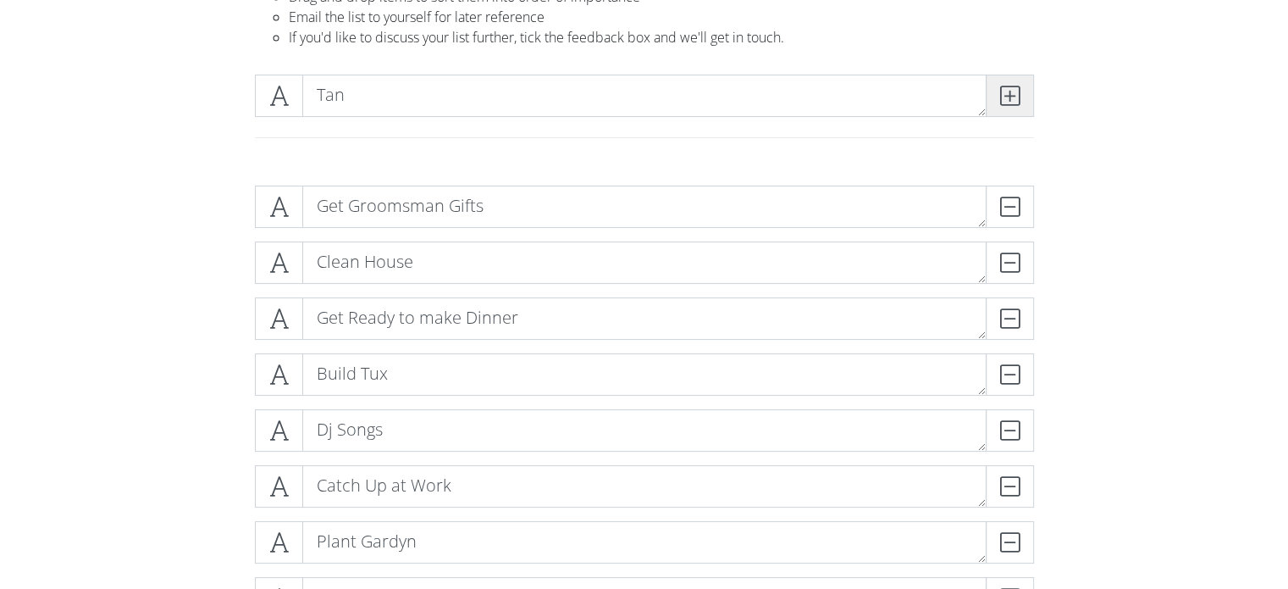
click at [998, 91] on span at bounding box center [1010, 96] width 48 height 42
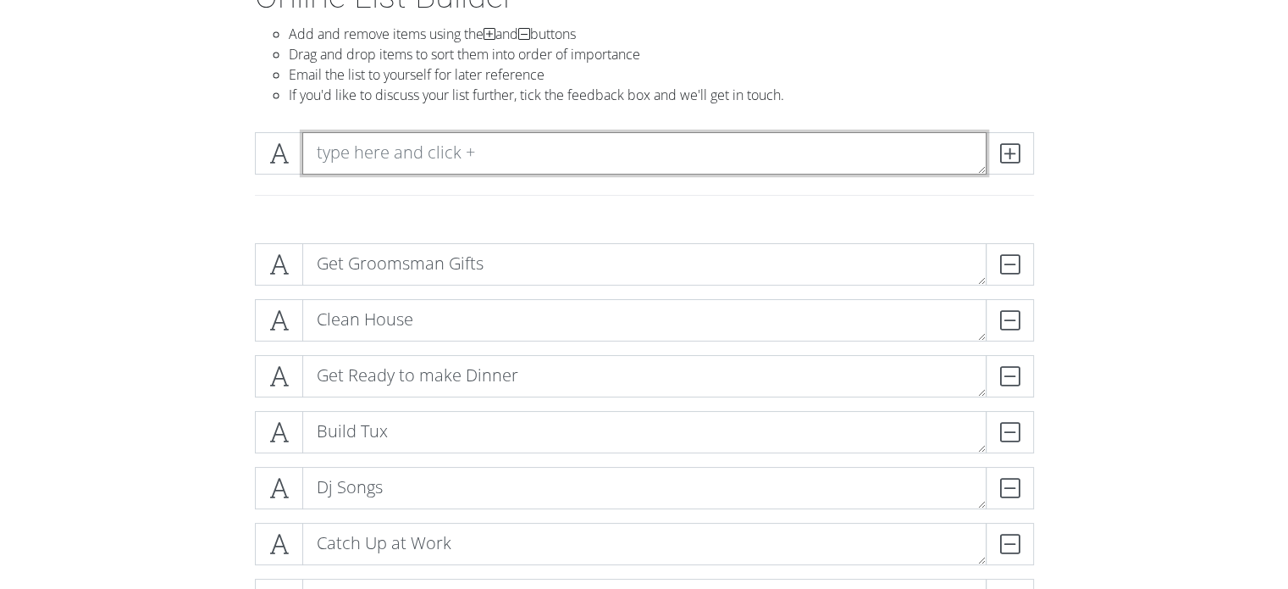
scroll to position [126, 0]
type textarea "Record Bass on FL"
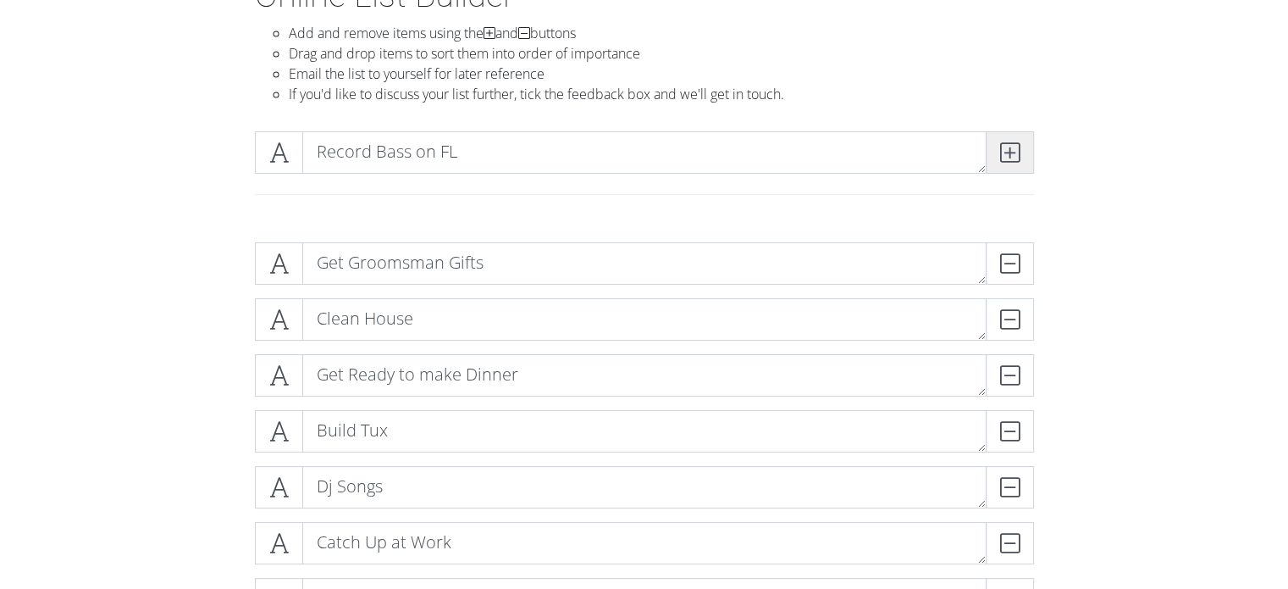
click at [1007, 151] on icon at bounding box center [1009, 152] width 19 height 17
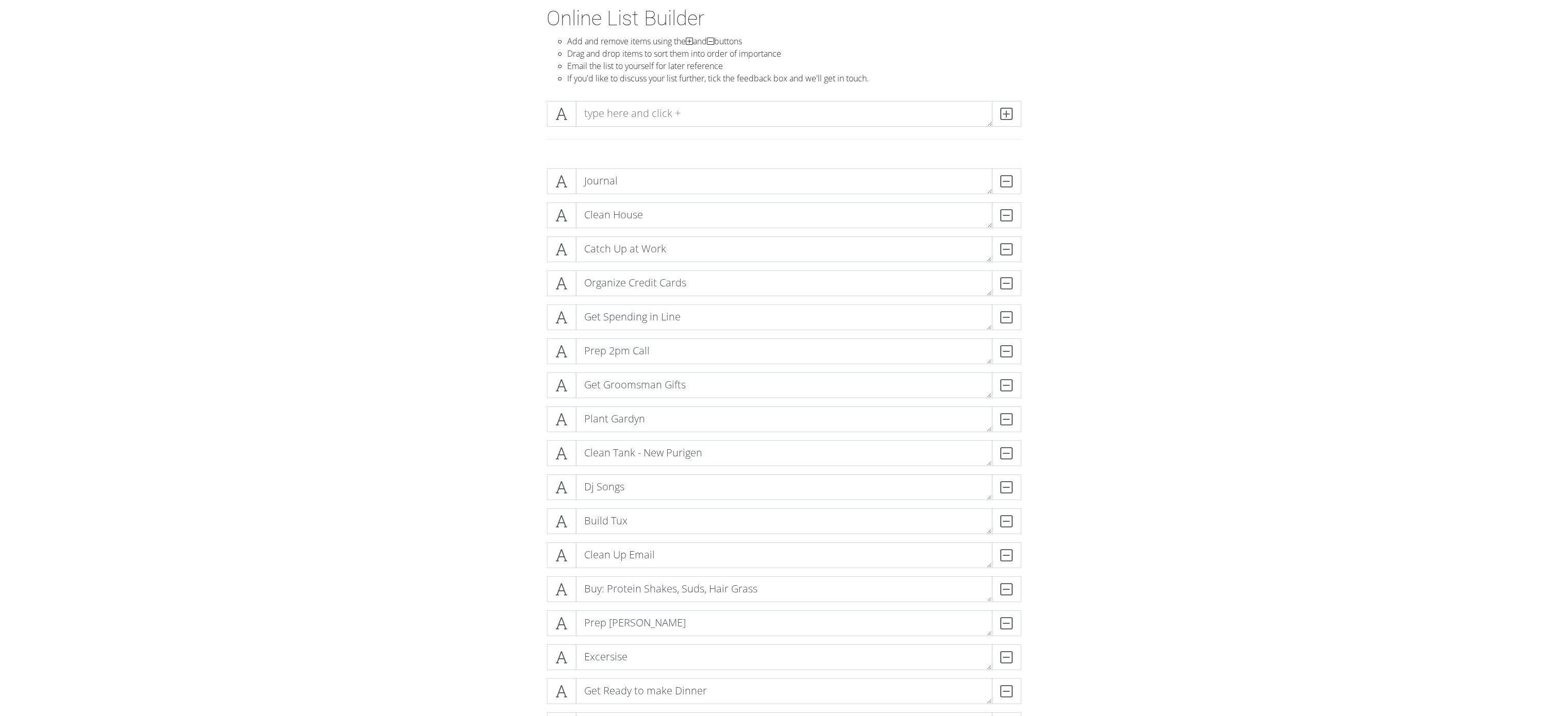
scroll to position [0, 0]
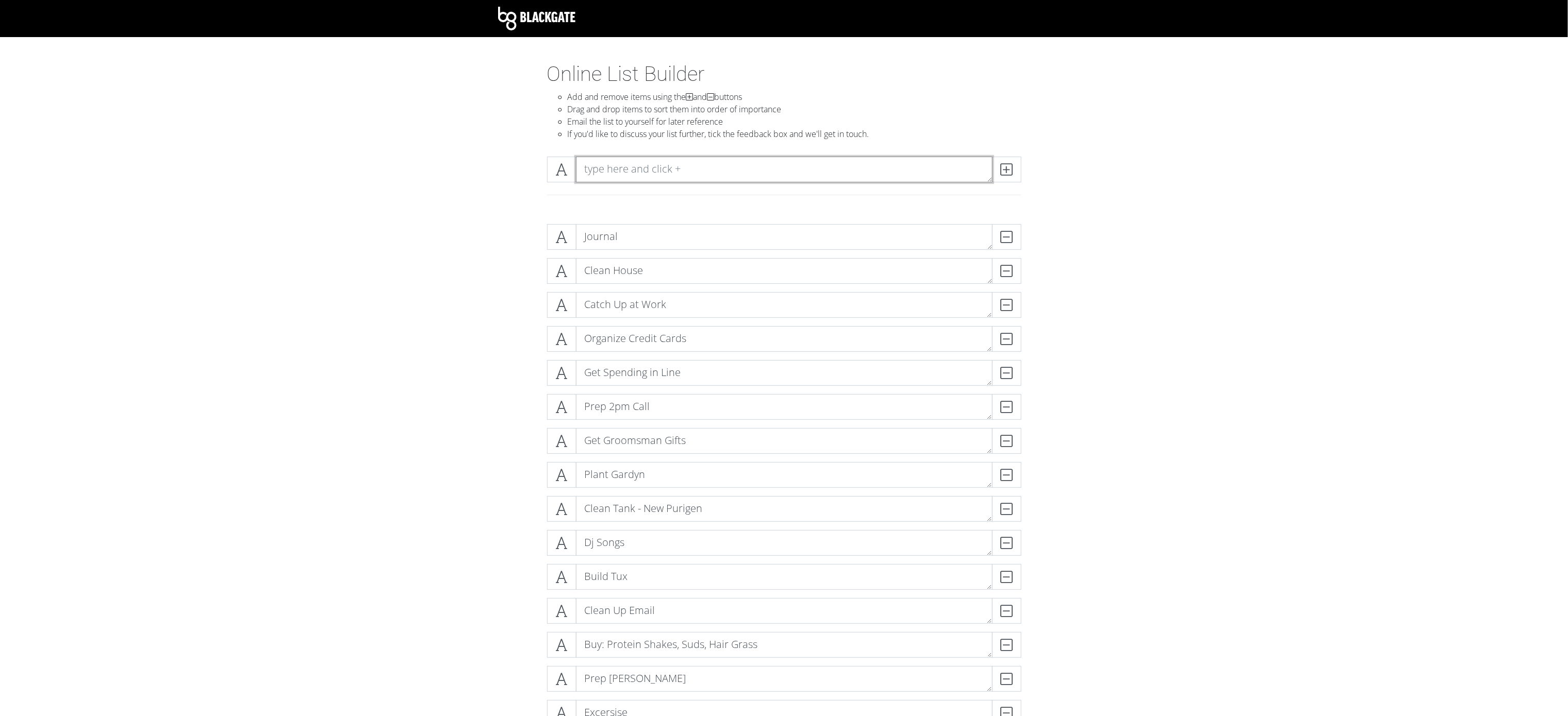
click at [654, 164] on textarea at bounding box center [784, 170] width 416 height 26
type textarea "Laundry"
click at [784, 169] on icon at bounding box center [1006, 169] width 12 height 10
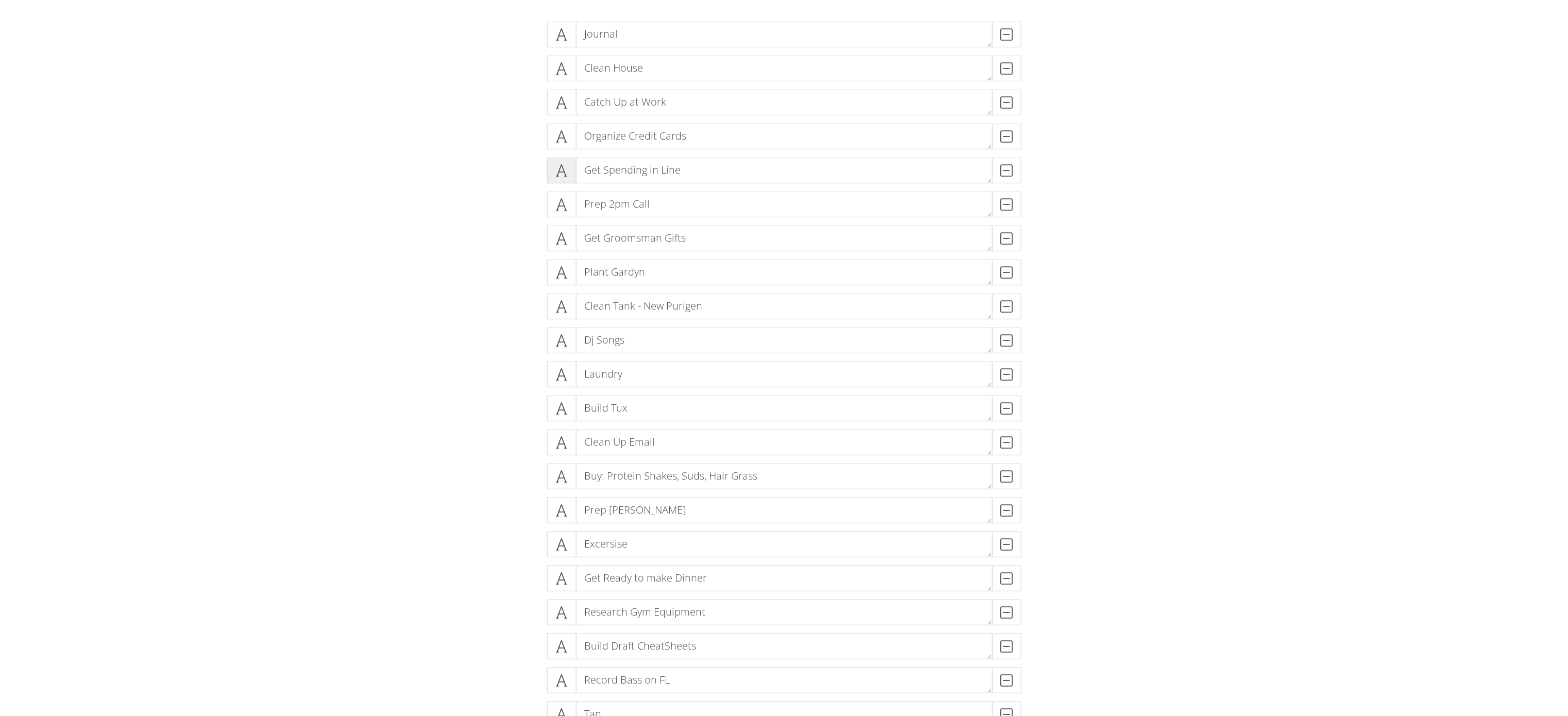
scroll to position [206, 0]
click at [784, 29] on div "DELETE" at bounding box center [1001, 31] width 41 height 26
